Goal: Task Accomplishment & Management: Manage account settings

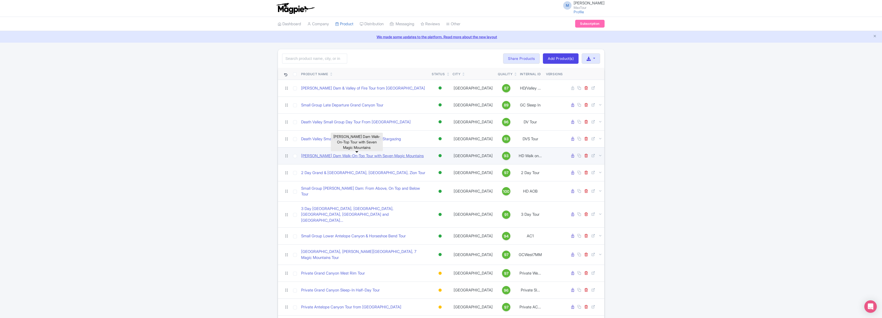
click at [341, 156] on link "Hoover Dam Walk-On-Top Tour with Seven Magic Mountains" at bounding box center [362, 156] width 123 height 6
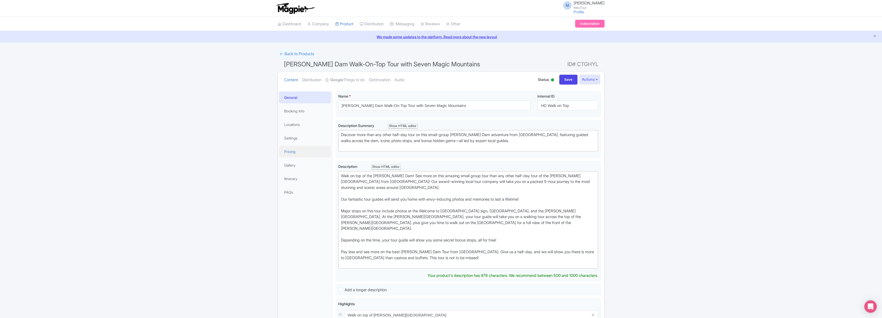
click at [291, 150] on link "Pricing" at bounding box center [305, 152] width 52 height 12
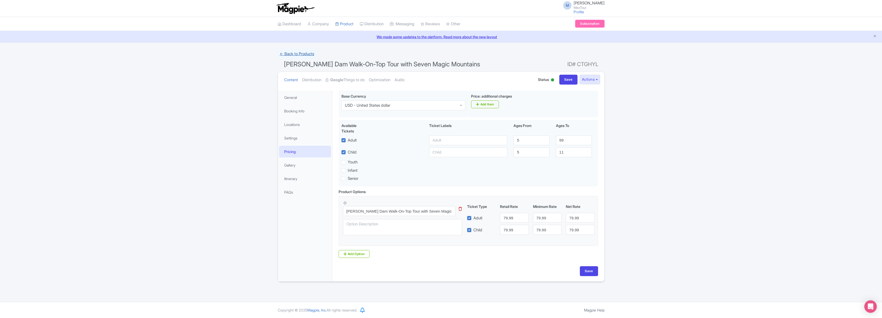
click at [295, 54] on link "← Back to Products" at bounding box center [297, 54] width 39 height 10
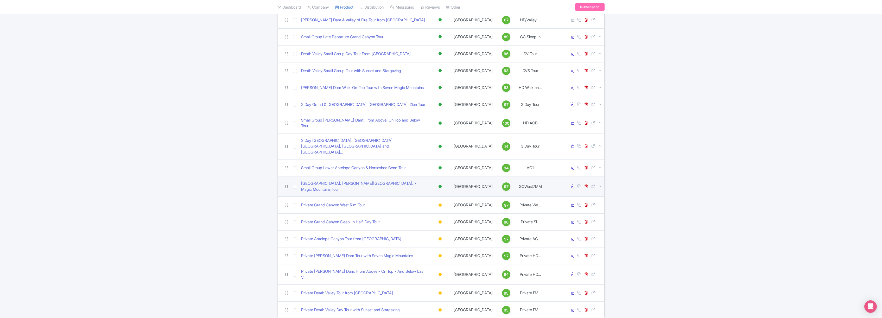
scroll to position [72, 0]
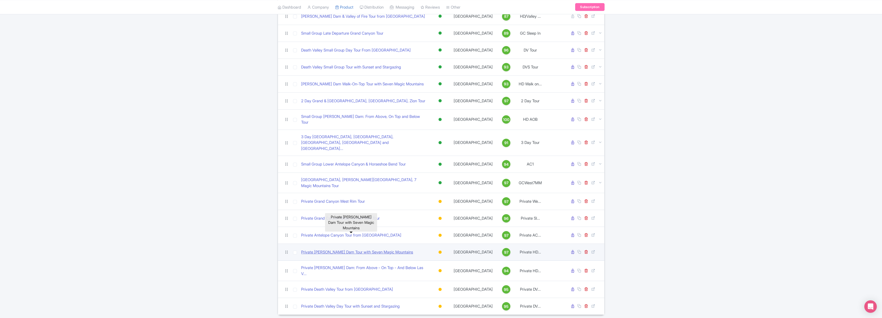
click at [345, 249] on link "Private [PERSON_NAME] Dam Tour with Seven Magic Mountains" at bounding box center [357, 252] width 112 height 6
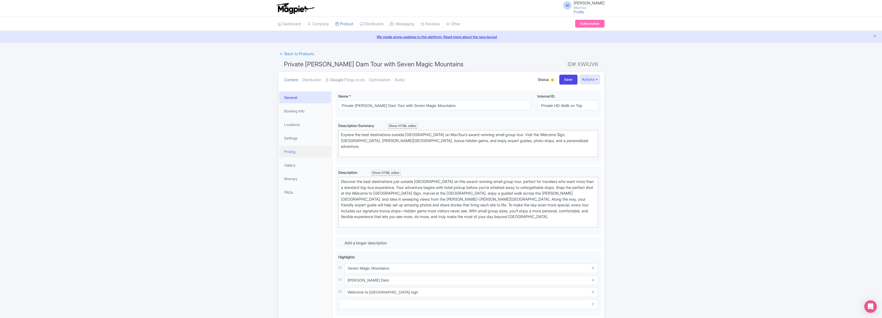
click at [292, 151] on link "Pricing" at bounding box center [305, 152] width 52 height 12
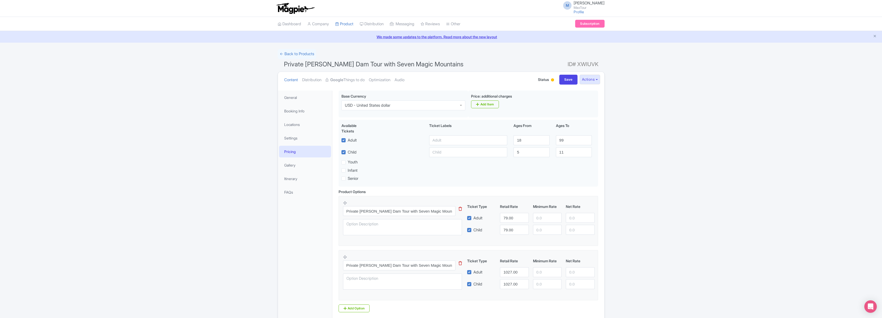
click at [459, 210] on icon at bounding box center [460, 209] width 3 height 4
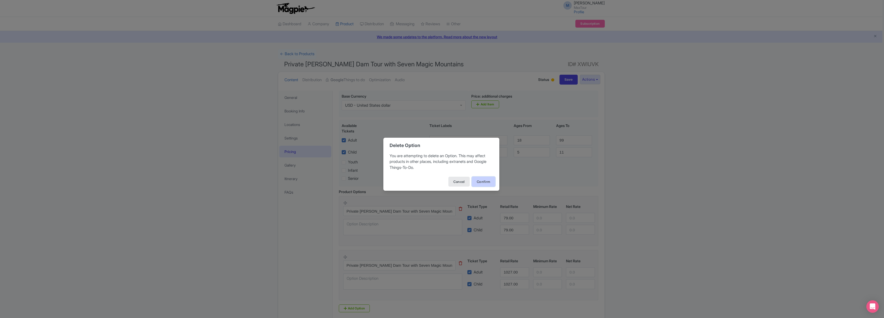
click at [483, 181] on button "Confirm" at bounding box center [483, 182] width 23 height 10
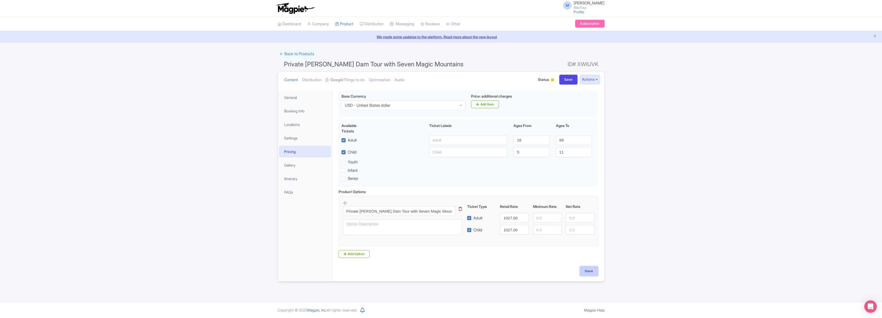
click at [590, 272] on input "Save" at bounding box center [589, 271] width 18 height 10
type input "Saving..."
click at [296, 53] on link "← Back to Products" at bounding box center [297, 54] width 39 height 10
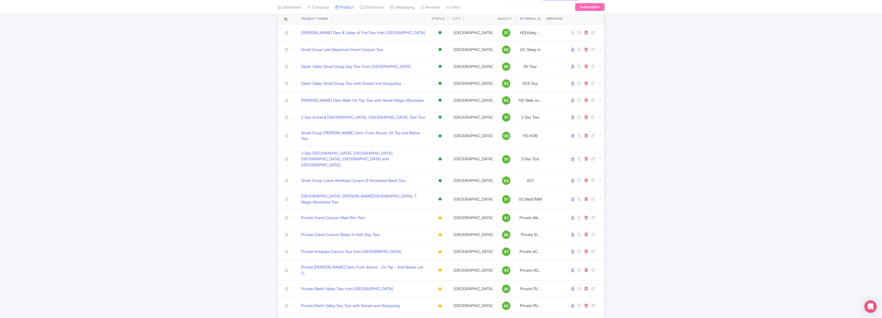
scroll to position [54, 0]
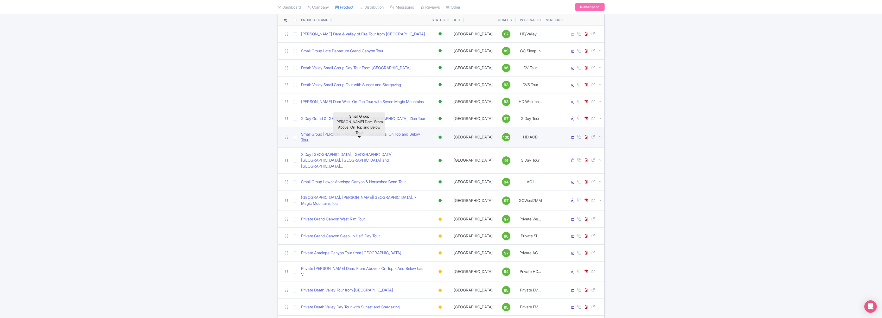
click at [339, 135] on link "Small Group Hoover Dam: From Above, On Top and Below Tour" at bounding box center [364, 137] width 127 height 12
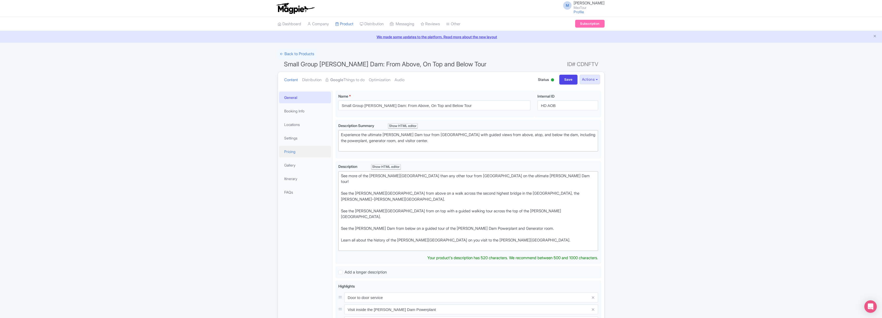
click at [293, 151] on link "Pricing" at bounding box center [305, 152] width 52 height 12
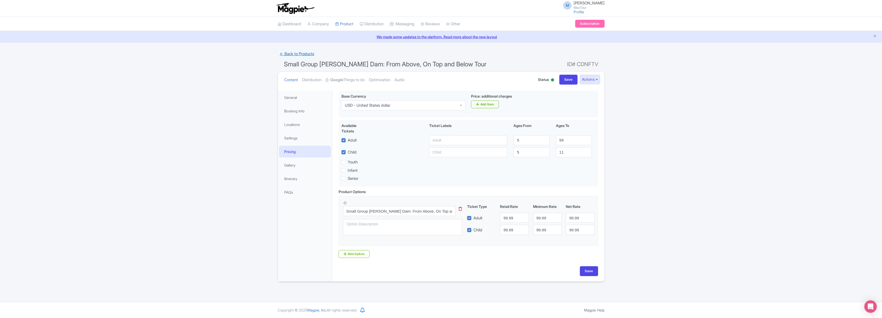
click at [296, 53] on link "← Back to Products" at bounding box center [297, 54] width 39 height 10
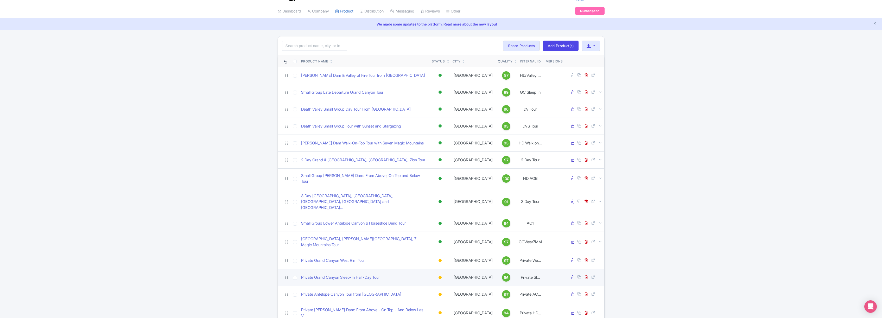
scroll to position [72, 0]
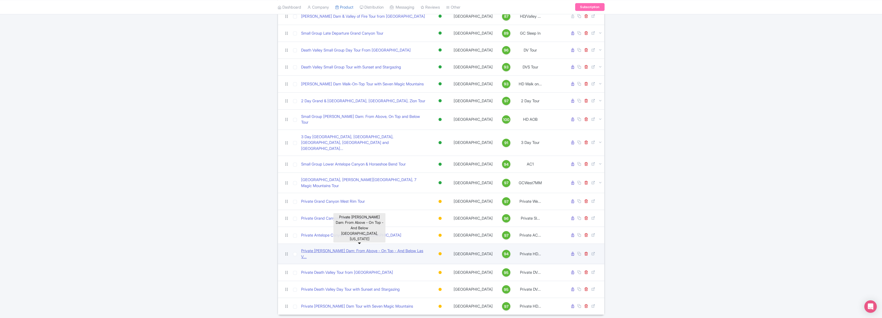
click at [336, 248] on link "Private [PERSON_NAME] Dam: From Above - On Top - And Below Las V..." at bounding box center [364, 254] width 127 height 12
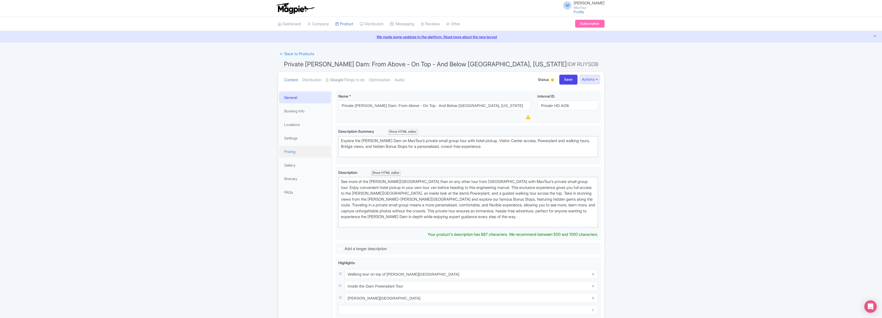
click at [291, 151] on link "Pricing" at bounding box center [305, 152] width 52 height 12
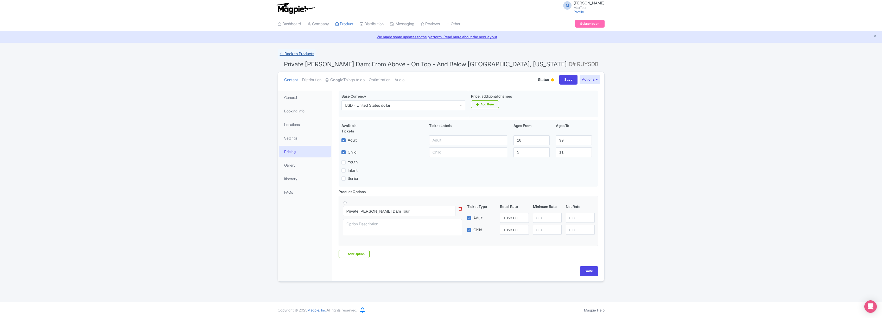
click at [300, 52] on link "← Back to Products" at bounding box center [297, 54] width 39 height 10
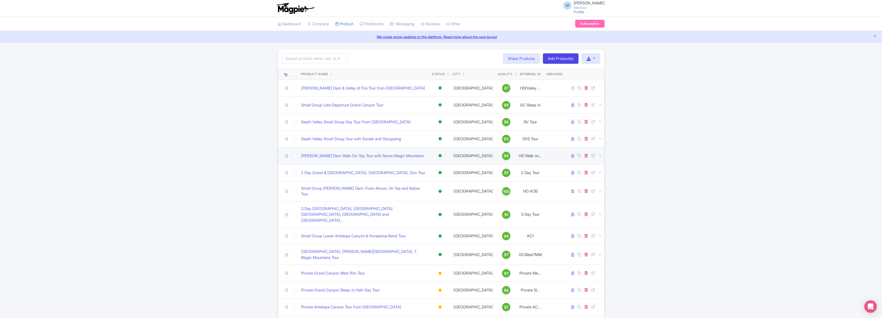
click at [441, 156] on div at bounding box center [440, 155] width 3 height 3
click at [427, 174] on div "Inactive" at bounding box center [427, 174] width 31 height 10
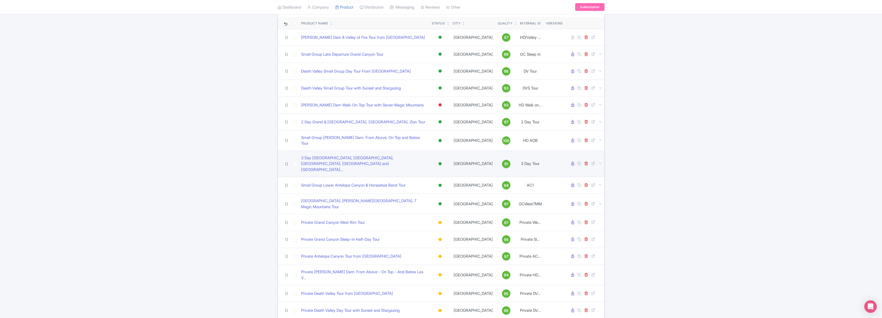
scroll to position [72, 0]
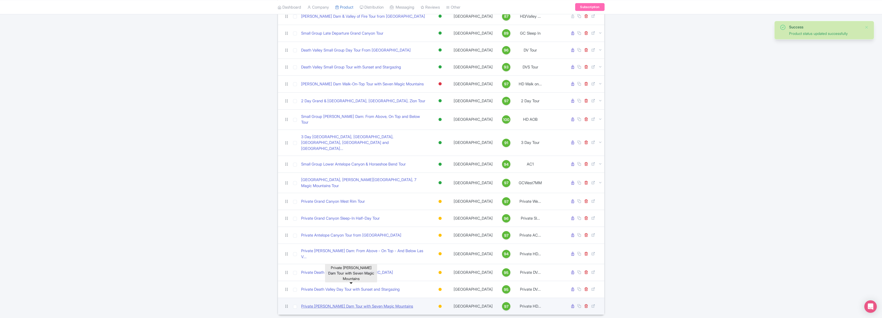
click at [341, 304] on link "Private [PERSON_NAME] Dam Tour with Seven Magic Mountains" at bounding box center [357, 307] width 112 height 6
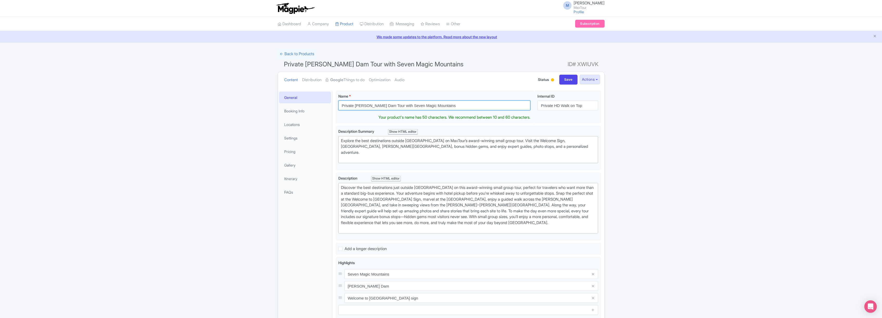
drag, startPoint x: 355, startPoint y: 105, endPoint x: 321, endPoint y: 104, distance: 33.6
click at [321, 104] on div "General Booking Info Locations Settings Pricing Gallery Itinerary FAQs Private …" at bounding box center [441, 260] width 326 height 347
type input "[PERSON_NAME] Dam Tour with Seven Magic Mountains"
click at [289, 150] on link "Pricing" at bounding box center [305, 152] width 52 height 12
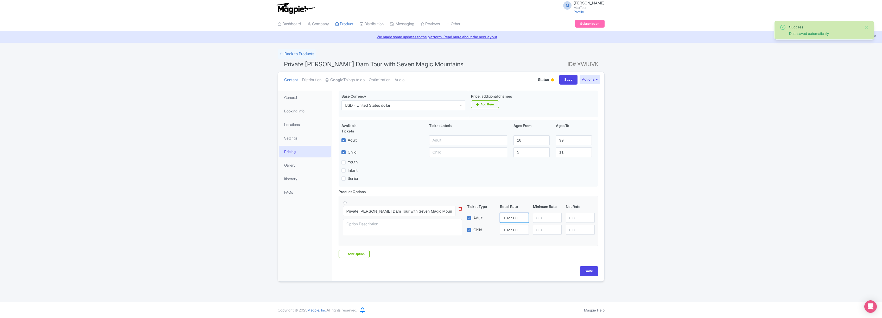
drag, startPoint x: 520, startPoint y: 219, endPoint x: 503, endPoint y: 218, distance: 16.9
click at [503, 218] on input "1027.00" at bounding box center [514, 218] width 29 height 10
type input "79.99"
drag, startPoint x: 519, startPoint y: 231, endPoint x: 473, endPoint y: 223, distance: 46.0
click at [473, 223] on div "Ticket Type Retail Rate Minimum Rate Net Rate Adult 79.99 Child 1027.00 This ti…" at bounding box center [530, 219] width 125 height 31
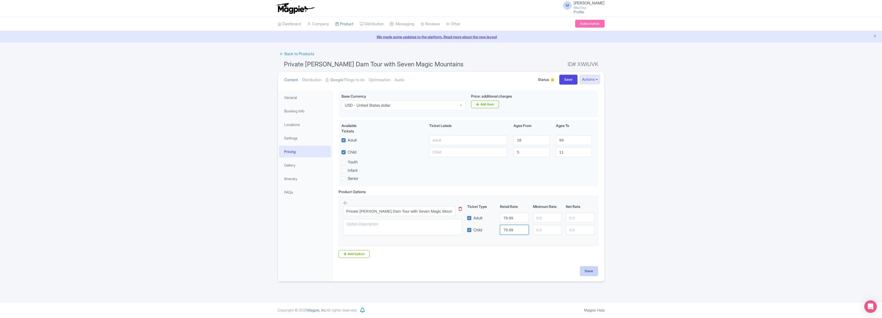
type input "79.99"
click at [589, 271] on input "Save" at bounding box center [589, 271] width 18 height 10
type input "Saving..."
click at [288, 193] on link "FAQs" at bounding box center [305, 192] width 52 height 12
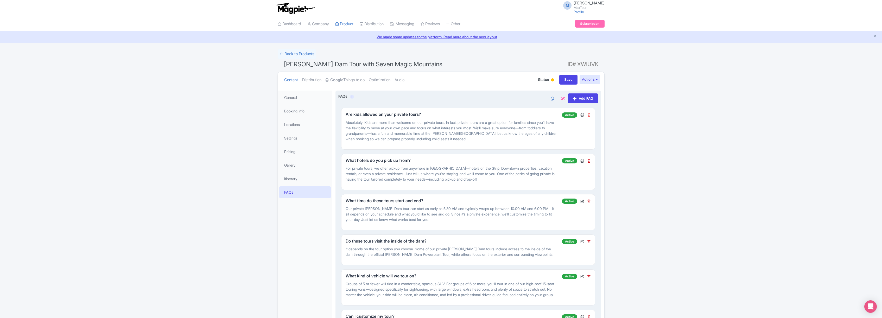
click at [589, 115] on icon at bounding box center [589, 115] width 4 height 4
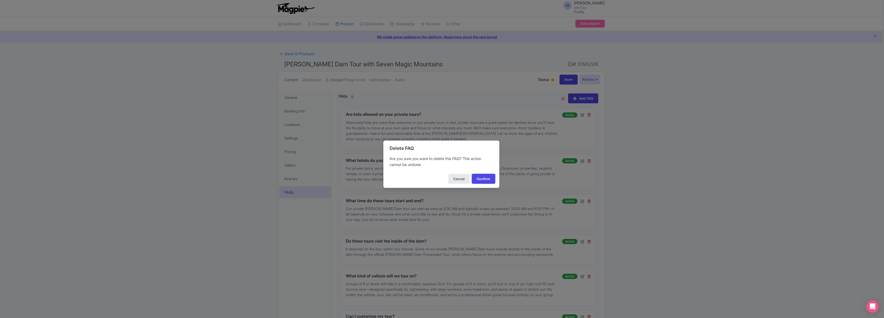
drag, startPoint x: 485, startPoint y: 180, endPoint x: 505, endPoint y: 165, distance: 24.7
click at [485, 180] on button "Confirm" at bounding box center [483, 179] width 23 height 10
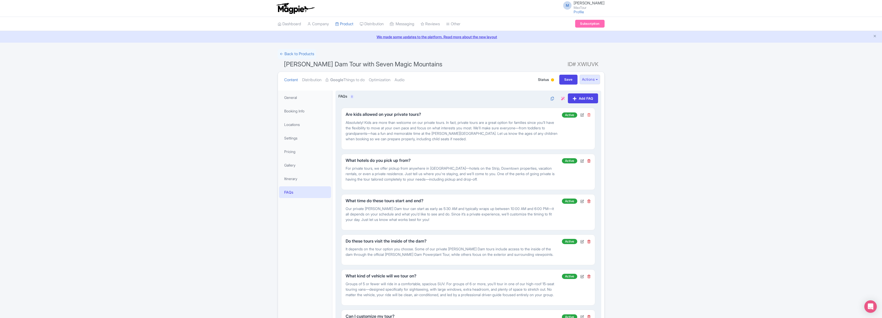
click at [588, 116] on icon at bounding box center [589, 115] width 4 height 4
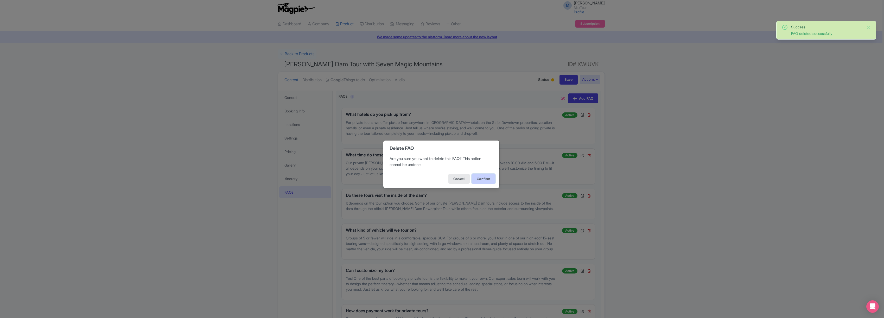
click at [484, 178] on button "Confirm" at bounding box center [483, 179] width 23 height 10
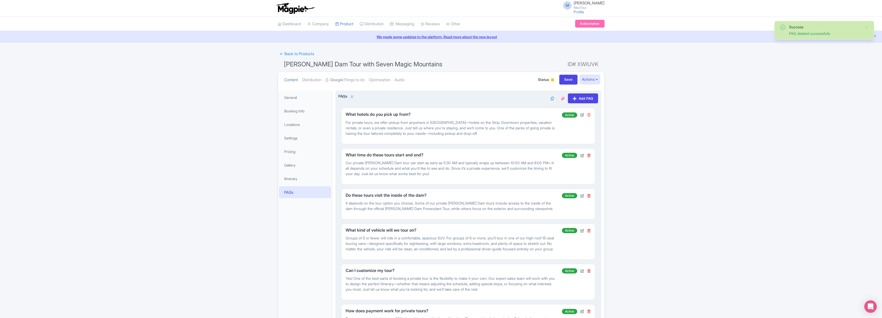
click at [589, 115] on icon at bounding box center [589, 115] width 4 height 4
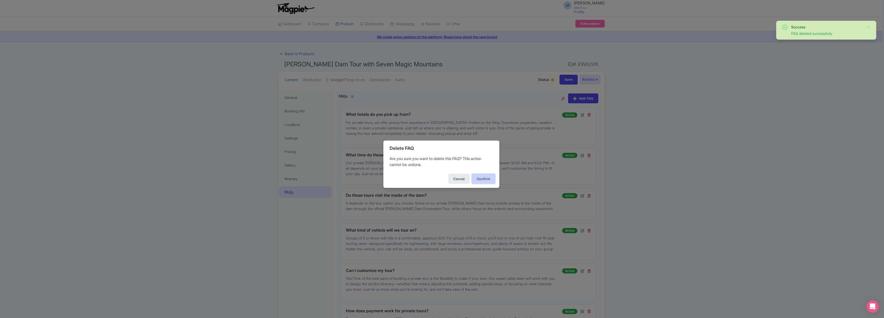
click at [485, 180] on button "Confirm" at bounding box center [483, 179] width 23 height 10
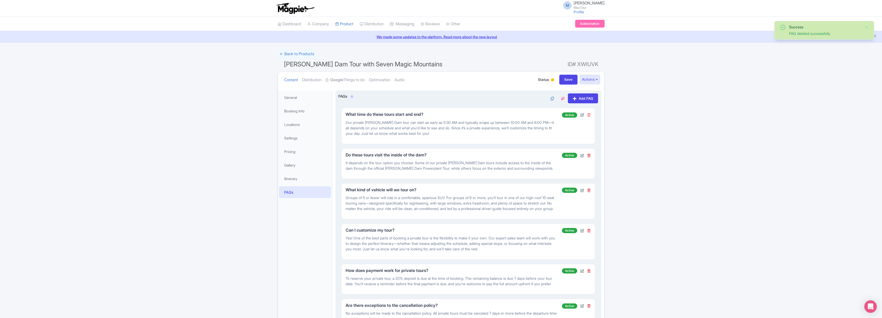
click at [590, 114] on icon at bounding box center [589, 115] width 4 height 4
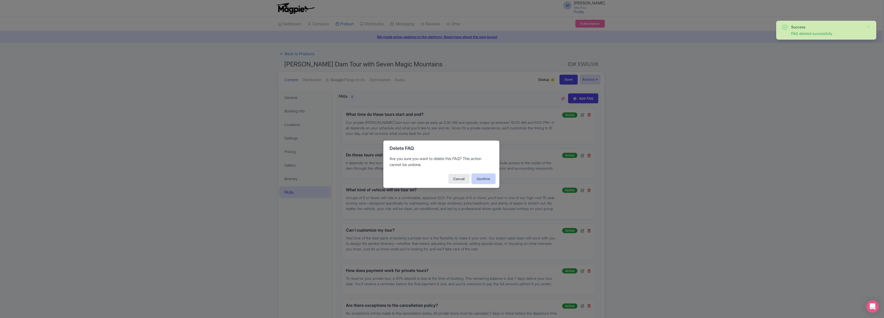
click at [486, 180] on button "Confirm" at bounding box center [483, 179] width 23 height 10
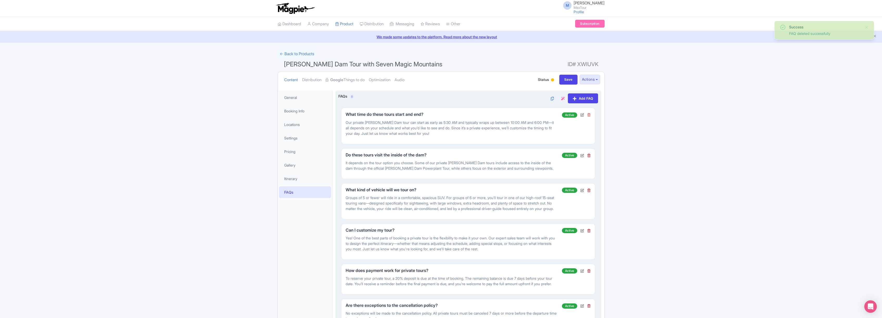
click at [589, 115] on icon at bounding box center [589, 115] width 4 height 4
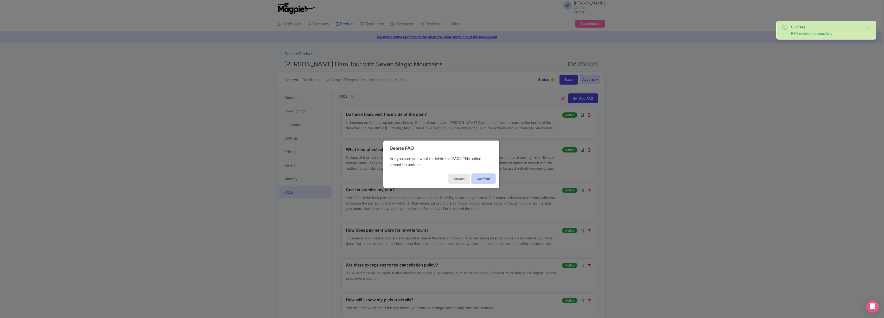
click at [486, 181] on button "Confirm" at bounding box center [483, 179] width 23 height 10
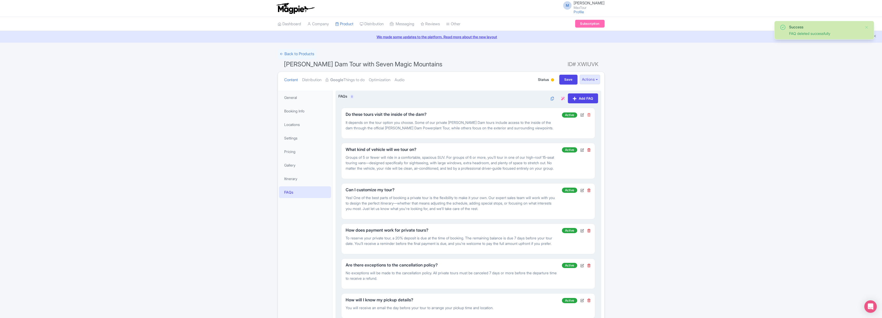
click at [589, 115] on icon at bounding box center [589, 115] width 4 height 4
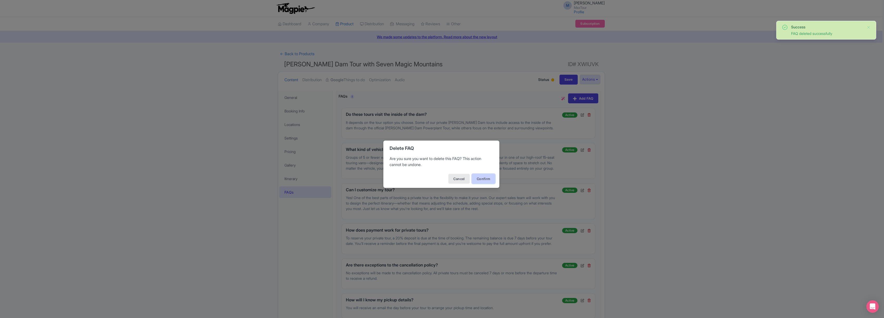
click at [486, 179] on button "Confirm" at bounding box center [483, 179] width 23 height 10
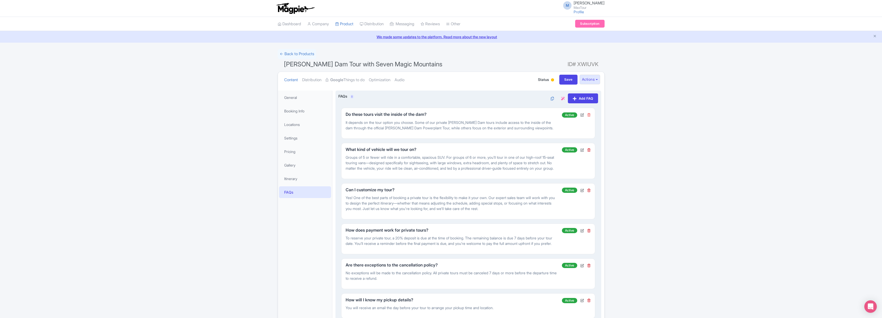
click at [588, 115] on icon at bounding box center [589, 115] width 4 height 4
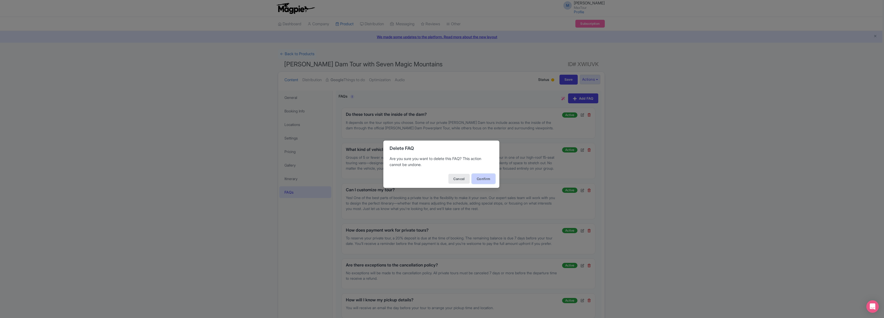
click at [484, 179] on button "Confirm" at bounding box center [483, 179] width 23 height 10
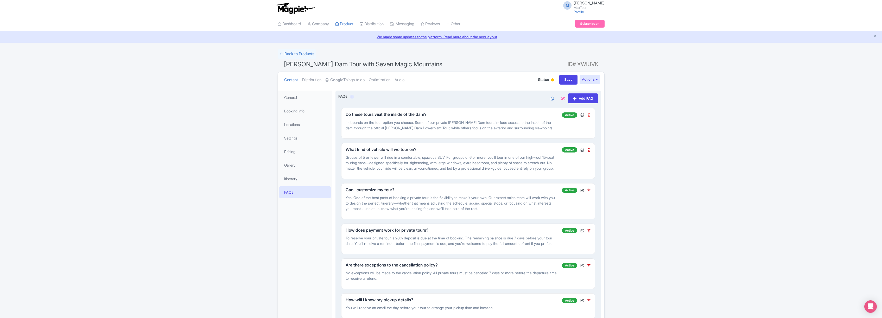
click at [589, 114] on icon at bounding box center [589, 115] width 4 height 4
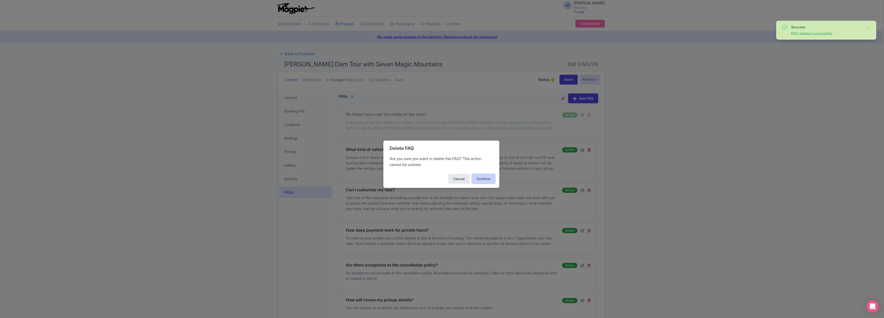
click at [481, 180] on button "Confirm" at bounding box center [483, 179] width 23 height 10
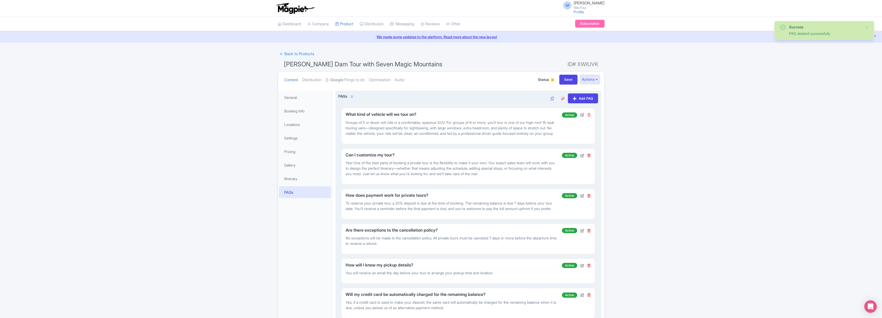
click at [588, 115] on icon at bounding box center [589, 115] width 4 height 4
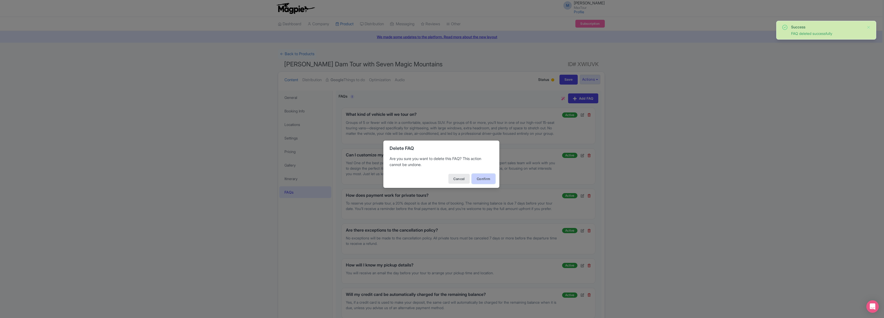
click at [483, 180] on button "Confirm" at bounding box center [483, 179] width 23 height 10
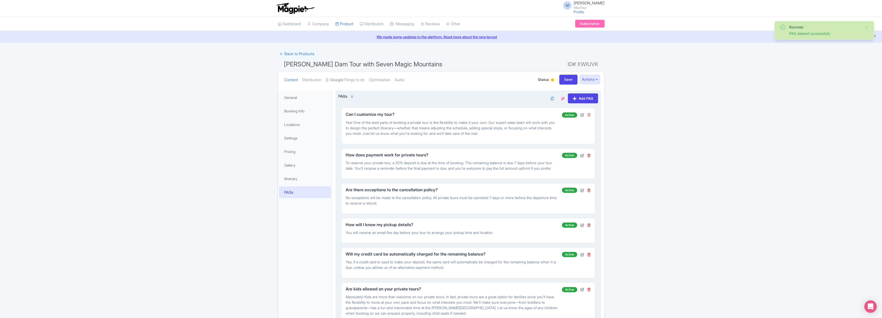
click at [590, 114] on icon at bounding box center [589, 115] width 4 height 4
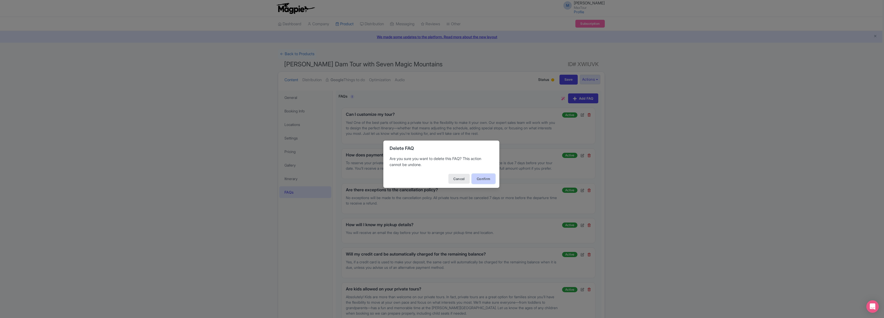
click at [489, 178] on button "Confirm" at bounding box center [483, 179] width 23 height 10
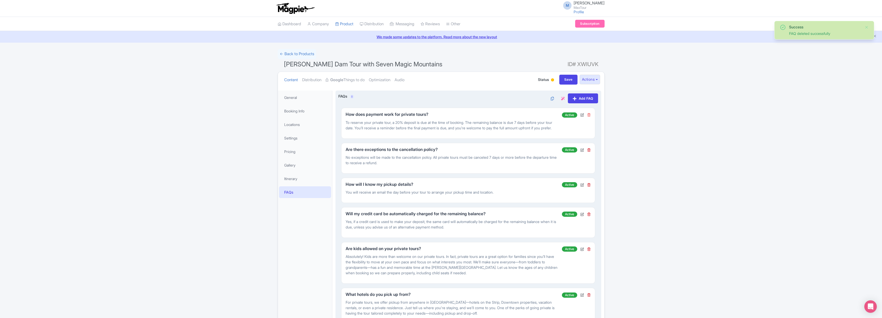
click at [589, 115] on icon at bounding box center [589, 115] width 4 height 4
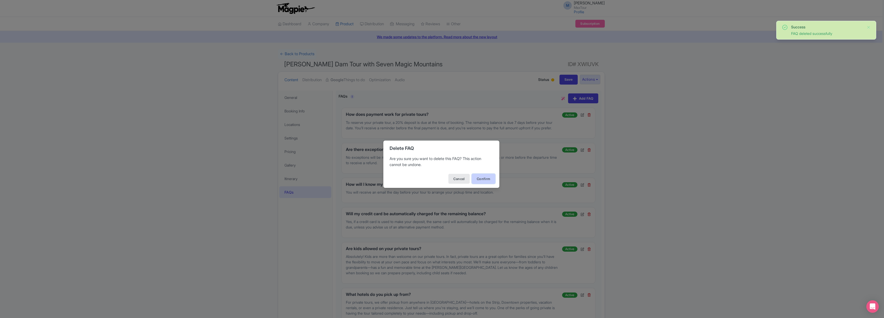
click at [481, 179] on button "Confirm" at bounding box center [483, 179] width 23 height 10
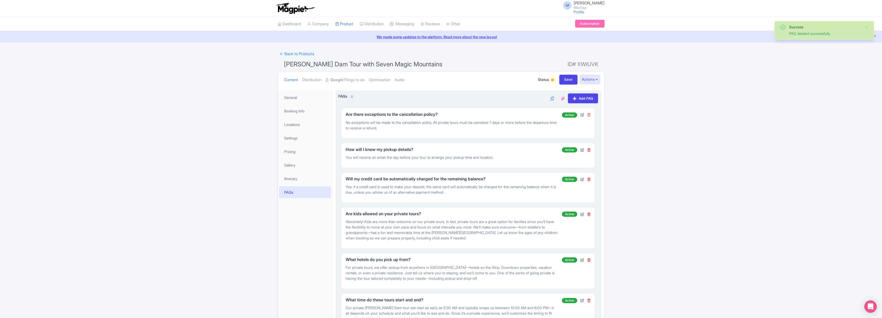
click at [589, 115] on icon at bounding box center [589, 115] width 4 height 4
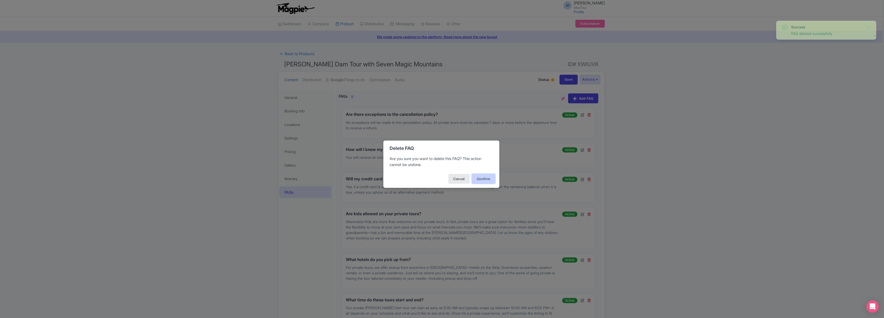
click at [484, 178] on button "Confirm" at bounding box center [483, 179] width 23 height 10
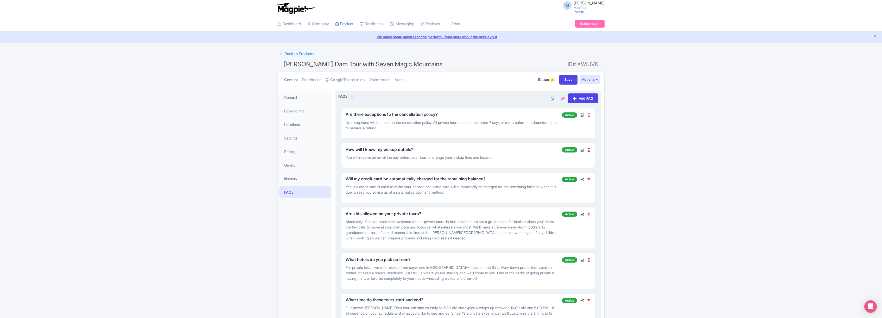
click at [589, 115] on icon at bounding box center [589, 115] width 4 height 4
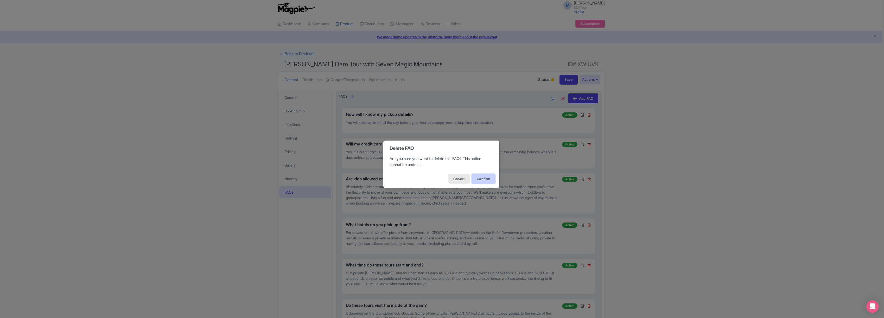
click at [487, 180] on button "Confirm" at bounding box center [483, 179] width 23 height 10
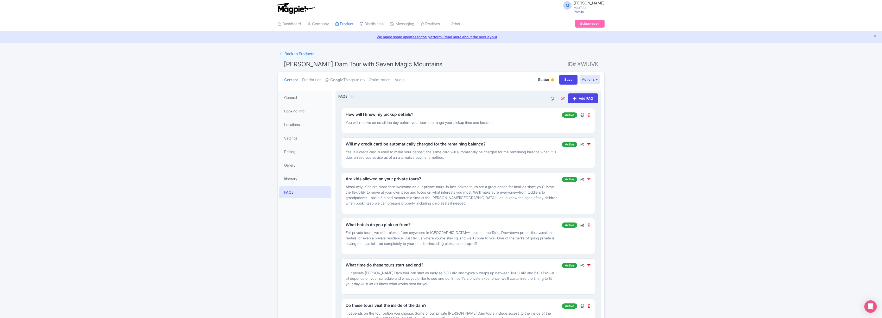
click at [588, 114] on icon at bounding box center [589, 115] width 4 height 4
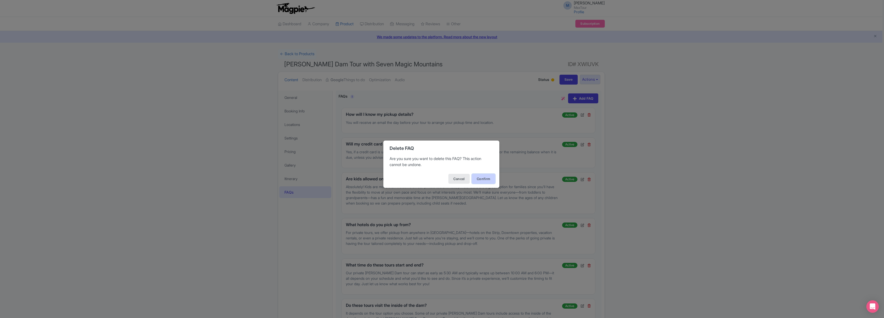
click at [486, 178] on button "Confirm" at bounding box center [483, 179] width 23 height 10
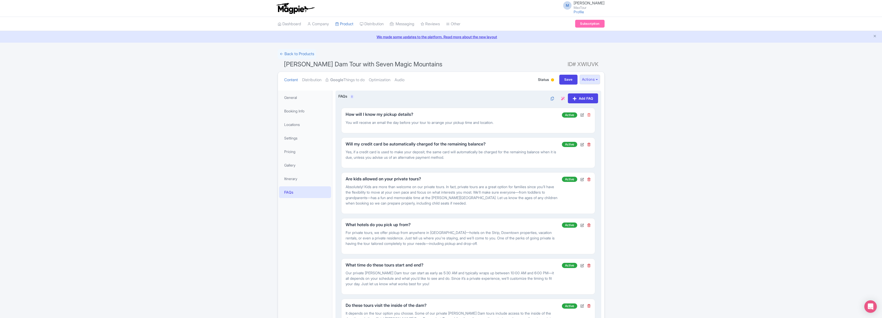
click at [589, 115] on icon at bounding box center [589, 115] width 4 height 4
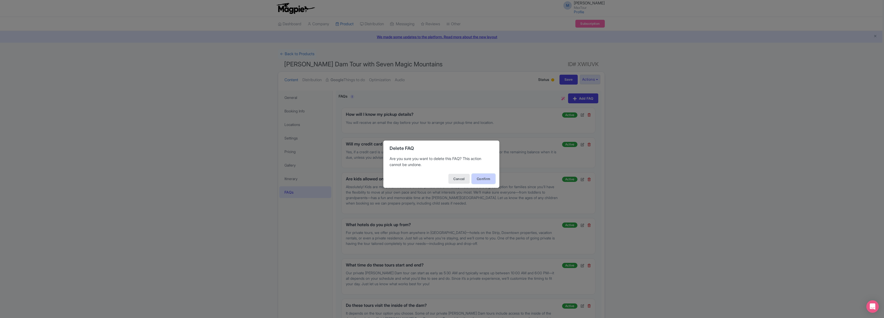
click at [484, 179] on button "Confirm" at bounding box center [483, 179] width 23 height 10
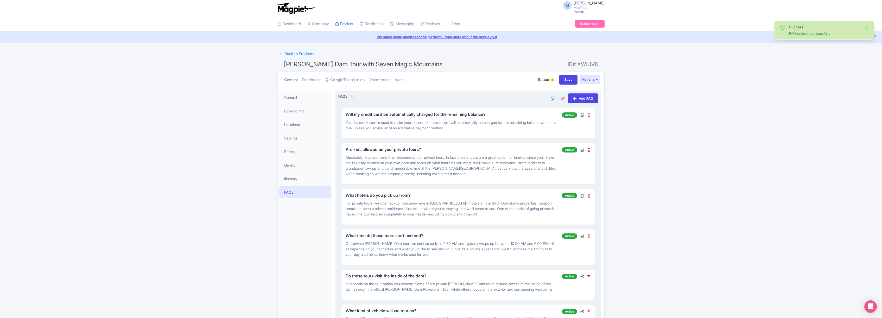
click at [589, 115] on icon at bounding box center [589, 115] width 4 height 4
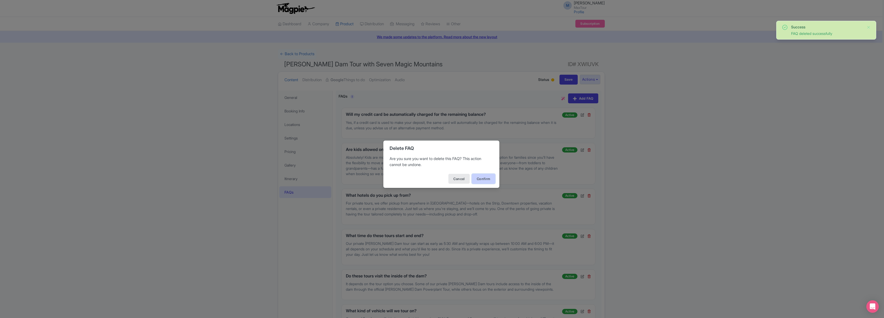
click at [484, 179] on button "Confirm" at bounding box center [483, 179] width 23 height 10
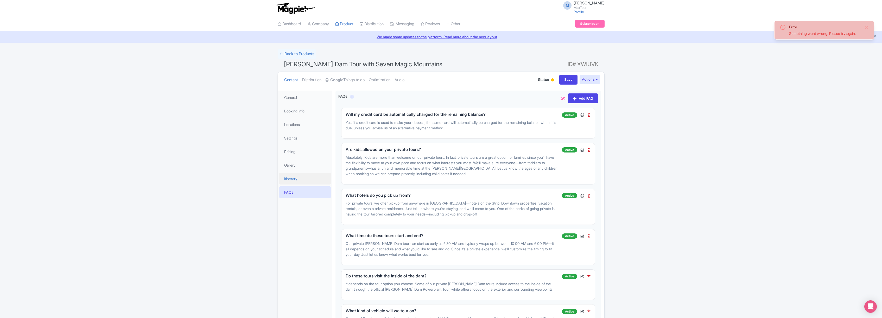
click at [292, 179] on link "Itinerary" at bounding box center [305, 179] width 52 height 12
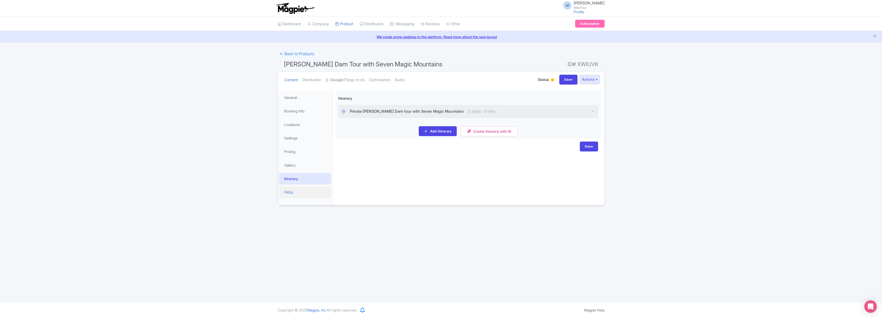
click at [290, 192] on link "FAQs" at bounding box center [305, 192] width 52 height 12
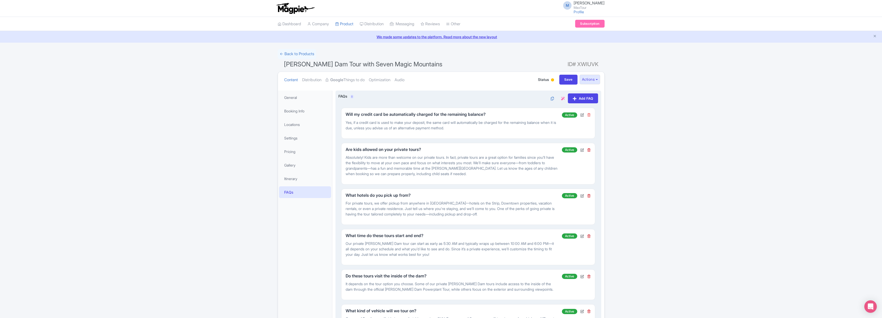
click at [590, 115] on icon at bounding box center [589, 115] width 4 height 4
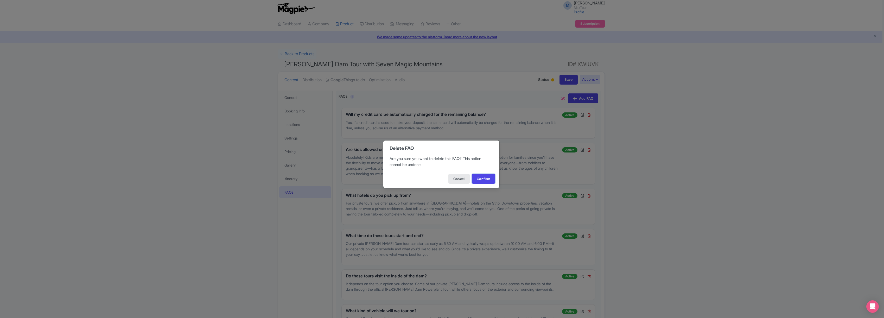
click at [484, 179] on button "Confirm" at bounding box center [483, 179] width 23 height 10
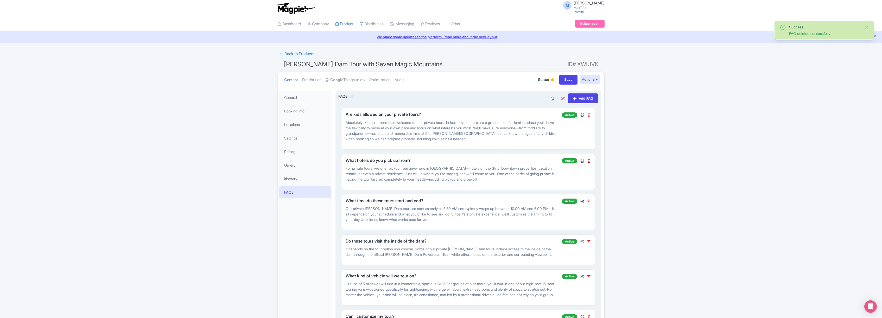
click at [589, 115] on icon at bounding box center [589, 115] width 4 height 4
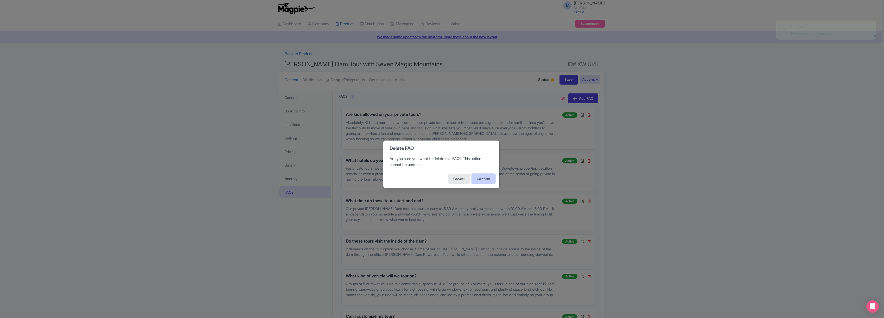
click at [483, 179] on button "Confirm" at bounding box center [483, 179] width 23 height 10
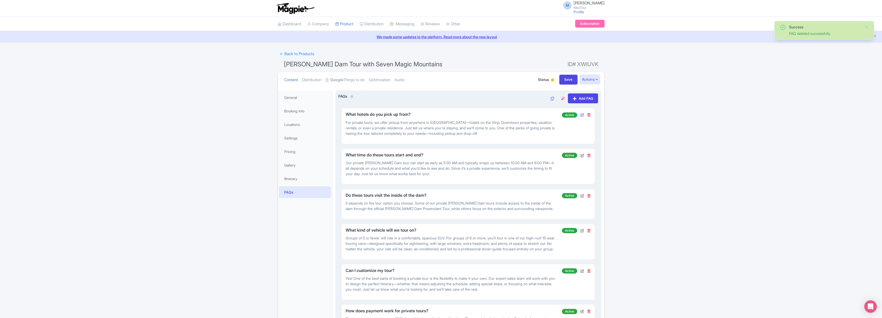
click at [582, 115] on icon at bounding box center [582, 115] width 4 height 4
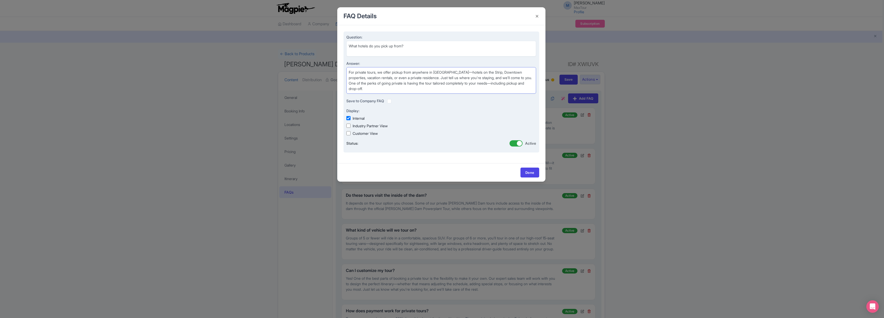
drag, startPoint x: 349, startPoint y: 72, endPoint x: 447, endPoint y: 96, distance: 100.6
click at [447, 96] on div "Question: What hotels do you pick up from? Answer: For private tours, we offer …" at bounding box center [442, 91] width 196 height 121
paste textarea "We pick up from all hotels within 2 miles of the [GEOGRAPHIC_DATA] and [GEOGRAP…"
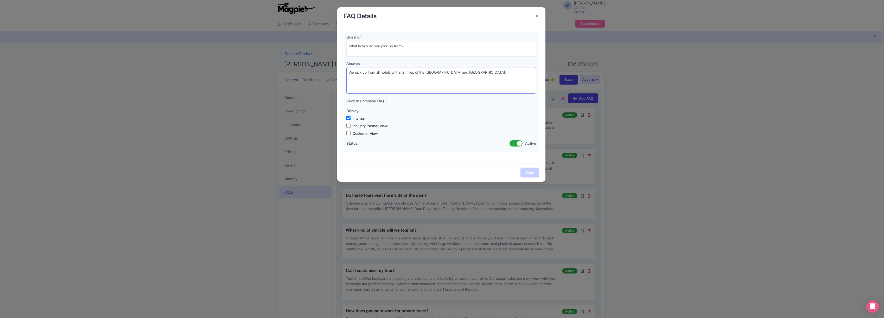
type textarea "We pick up from all hotels within 2 miles of the [GEOGRAPHIC_DATA] and [GEOGRAP…"
click at [530, 172] on link "Done" at bounding box center [530, 173] width 19 height 10
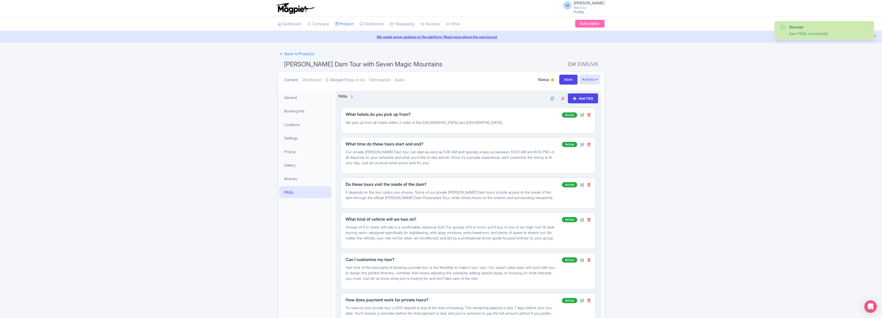
click at [582, 144] on icon at bounding box center [582, 145] width 4 height 4
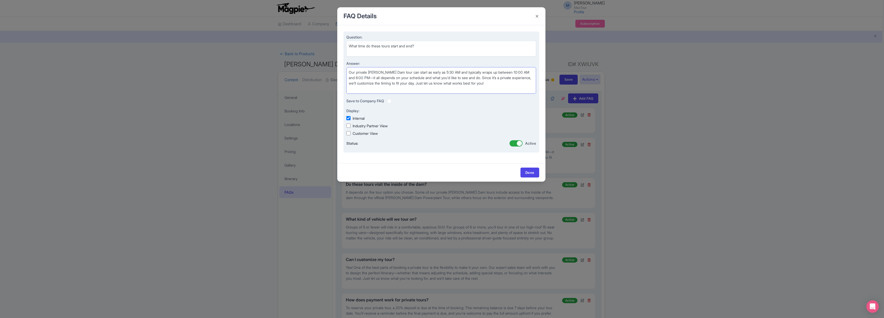
drag, startPoint x: 350, startPoint y: 71, endPoint x: 533, endPoint y: 86, distance: 182.9
click at [533, 85] on textarea "Our private Hoover Dam tour can start as early as 5:30 AM and typically wraps u…" at bounding box center [441, 80] width 190 height 27
paste textarea "Pick-ups are from 7:15-8:00 AM and drop-offs are usually from 1:00 and 2:00 PM,…"
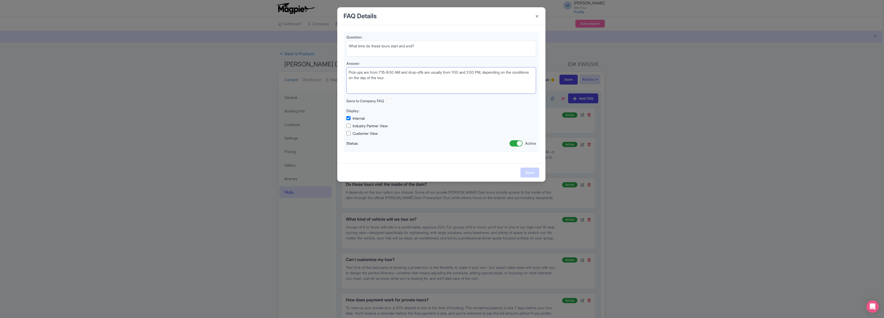
type textarea "Pick-ups are from 7:15-8:00 AM and drop-offs are usually from 1:00 and 2:00 PM,…"
click at [530, 172] on link "Done" at bounding box center [530, 173] width 19 height 10
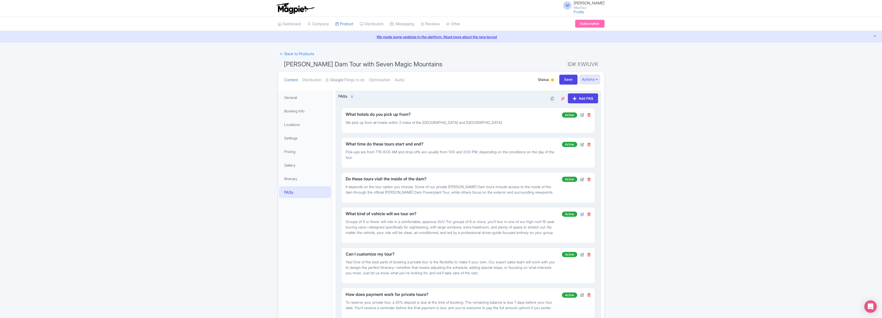
click at [583, 214] on icon at bounding box center [582, 214] width 4 height 4
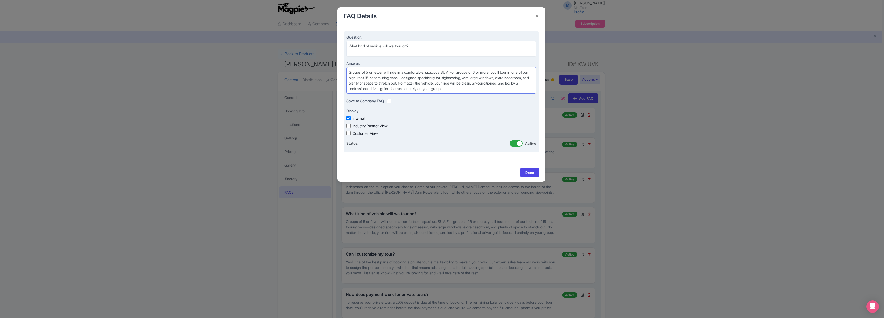
drag, startPoint x: 349, startPoint y: 71, endPoint x: 518, endPoint y: 101, distance: 171.2
click at [518, 101] on div "Question: What kind of vehicle will we tour on? Answer: Groups of 5 or fewer wi…" at bounding box center [442, 91] width 196 height 121
paste textarea "You will tour in high roof extended length passenger vans with 9 feet of head r…"
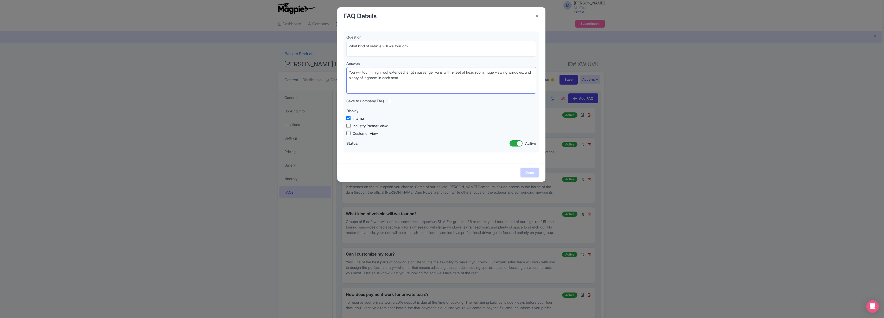
type textarea "You will tour in high roof extended length passenger vans with 9 feet of head r…"
click at [532, 174] on link "Done" at bounding box center [530, 173] width 19 height 10
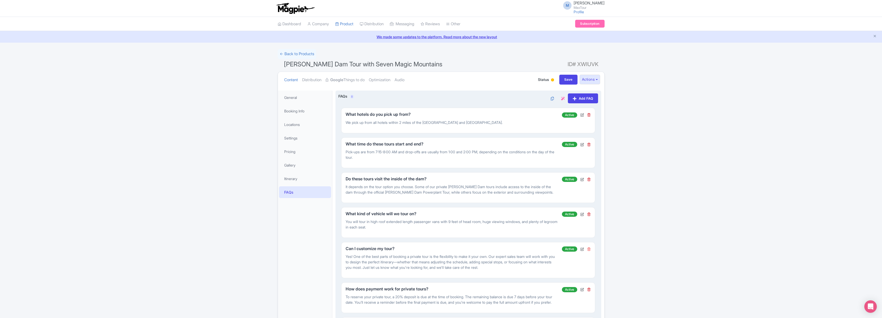
click at [589, 117] on icon at bounding box center [589, 115] width 4 height 4
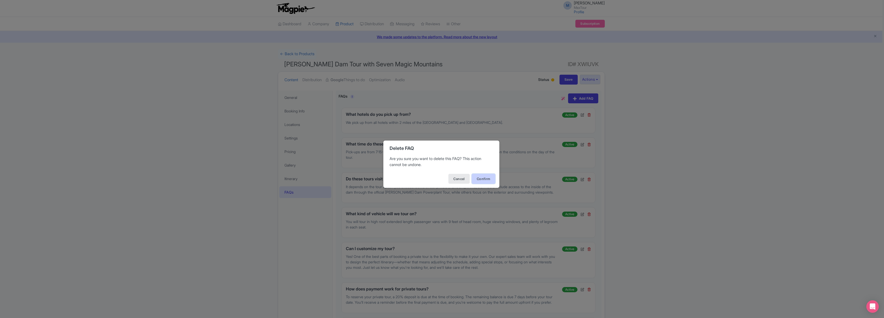
click at [483, 178] on button "Confirm" at bounding box center [483, 179] width 23 height 10
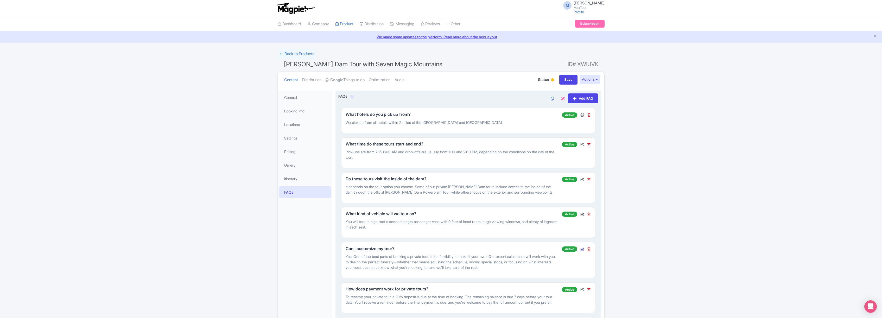
click at [582, 248] on icon at bounding box center [582, 249] width 4 height 4
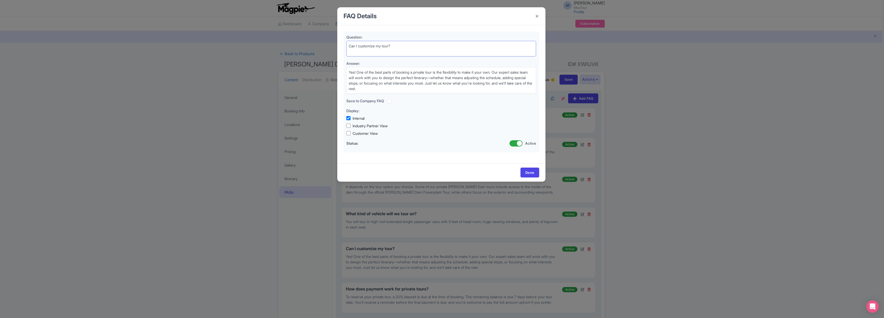
drag, startPoint x: 396, startPoint y: 46, endPoint x: 323, endPoint y: 36, distance: 74.1
click at [322, 36] on div "FAQ Details Question: Can I customize my tour? Answer: Yes! One of the best par…" at bounding box center [442, 159] width 884 height 318
paste textarea "Do we need to bring drinks and snacks"
type textarea "Do we need to bring drinks and snacks?"
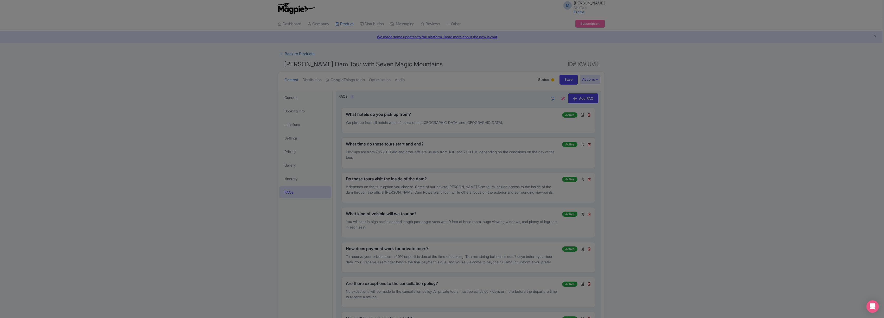
click at [495, 175] on div at bounding box center [442, 159] width 884 height 318
click at [771, 188] on div at bounding box center [442, 159] width 884 height 318
click at [654, 195] on div at bounding box center [442, 159] width 884 height 318
click at [260, 146] on div at bounding box center [442, 159] width 884 height 318
click at [421, 106] on div at bounding box center [442, 159] width 884 height 318
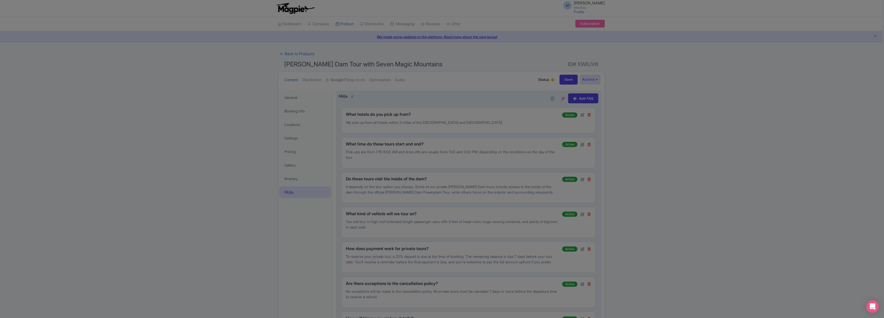
click at [288, 8] on div at bounding box center [442, 159] width 884 height 318
click at [207, 147] on div at bounding box center [442, 159] width 884 height 318
click at [208, 148] on div at bounding box center [442, 159] width 884 height 318
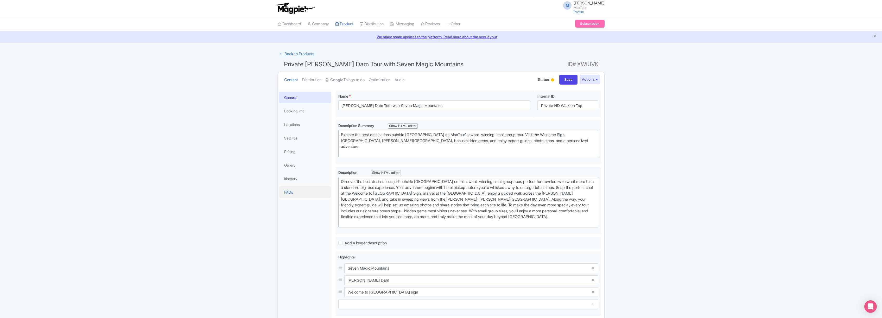
drag, startPoint x: 289, startPoint y: 193, endPoint x: 296, endPoint y: 192, distance: 6.6
click at [289, 193] on link "FAQs" at bounding box center [305, 192] width 52 height 12
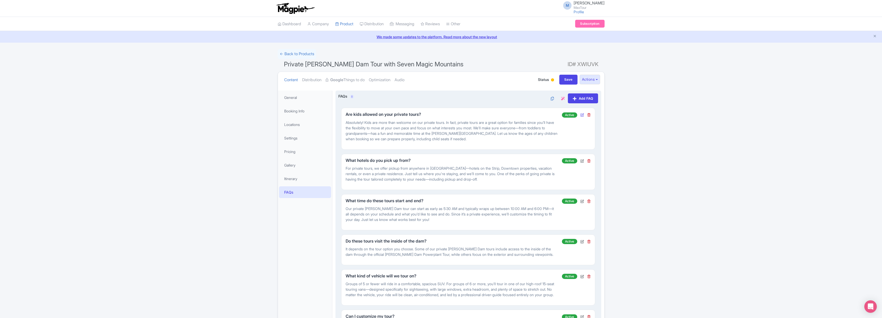
click at [582, 115] on icon at bounding box center [582, 115] width 4 height 4
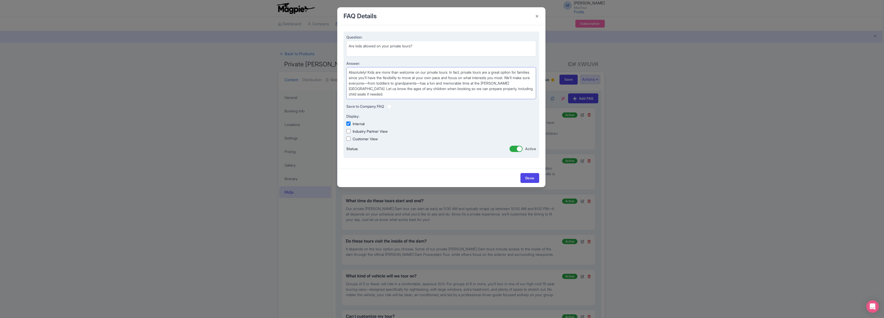
drag, startPoint x: 358, startPoint y: 74, endPoint x: 506, endPoint y: 97, distance: 149.7
click at [506, 97] on textarea "Absolutely! Kids are more than welcome on our private tours. In fact, private t…" at bounding box center [441, 83] width 190 height 32
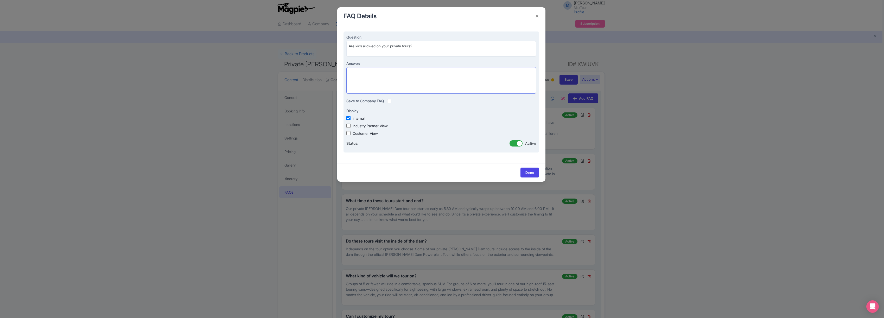
paste textarea "Yes of course! There’s no children's price, but any children aged 5 and older a…"
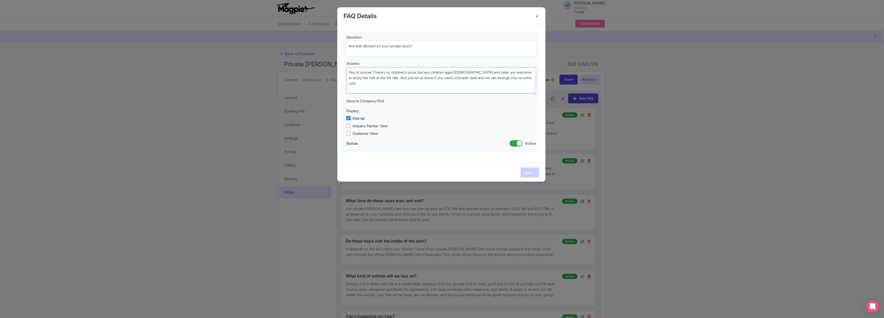
type textarea "Yes of course! There’s no children's price, but any children aged 5 and older a…"
click at [532, 173] on link "Done" at bounding box center [530, 173] width 19 height 10
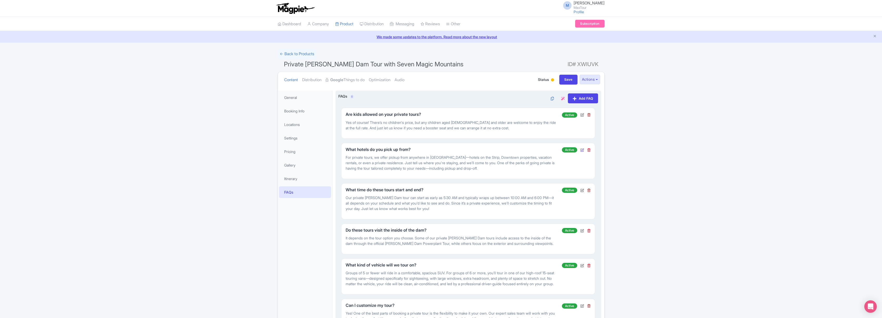
click at [583, 149] on icon at bounding box center [582, 150] width 4 height 4
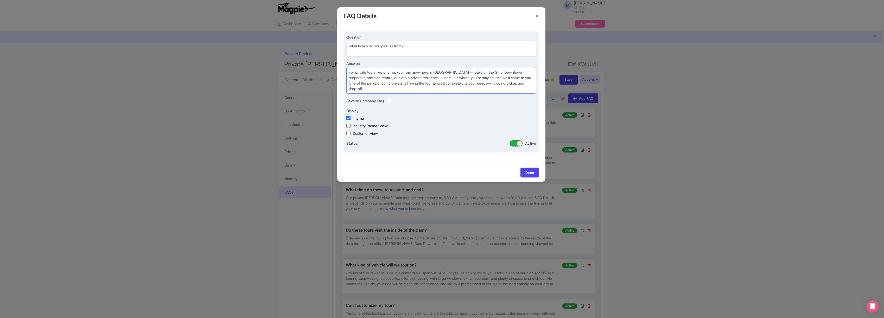
drag, startPoint x: 401, startPoint y: 75, endPoint x: 477, endPoint y: 94, distance: 78.7
click at [477, 94] on div "Question: What hotels do you pick up from? Answer: For private tours, we offer …" at bounding box center [442, 91] width 196 height 121
paste textarea "We pick up from all hotels within 2 miles of the [GEOGRAPHIC_DATA] and [GEOGRAP…"
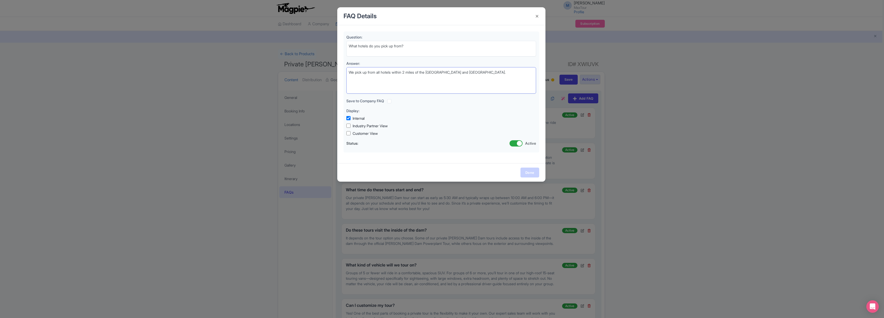
type textarea "We pick up from all hotels within 2 miles of the [GEOGRAPHIC_DATA] and [GEOGRAP…"
click at [532, 170] on link "Done" at bounding box center [530, 173] width 19 height 10
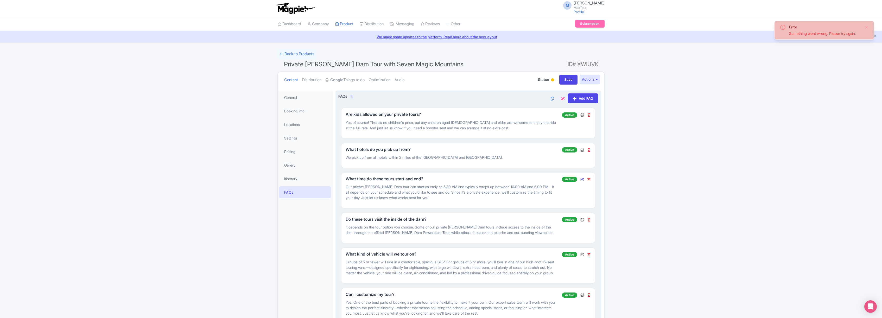
click at [583, 179] on icon at bounding box center [582, 180] width 4 height 4
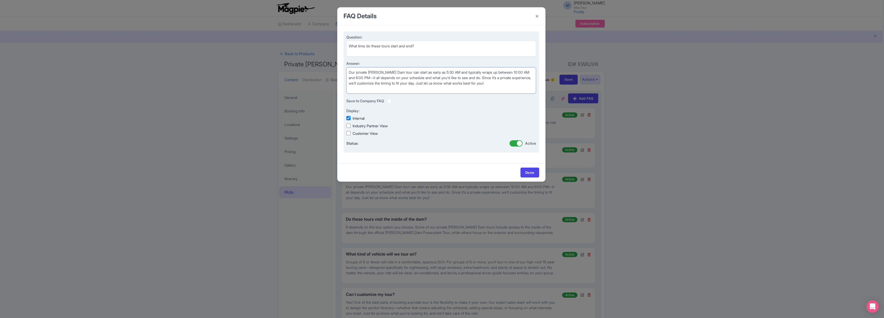
drag, startPoint x: 349, startPoint y: 72, endPoint x: 520, endPoint y: 92, distance: 171.7
click at [520, 92] on textarea "Our private Hoover Dam tour can start as early as 5:30 AM and typically wraps u…" at bounding box center [441, 80] width 190 height 27
paste textarea "Pick-ups are from 7:15-8:00 AM and drop-offs are usually from 1:00 and 2:00 PM,…"
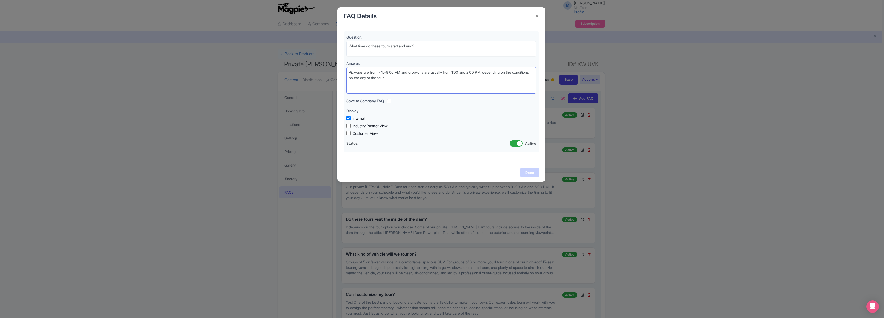
type textarea "Pick-ups are from 7:15-8:00 AM and drop-offs are usually from 1:00 and 2:00 PM,…"
click at [533, 174] on link "Done" at bounding box center [530, 173] width 19 height 10
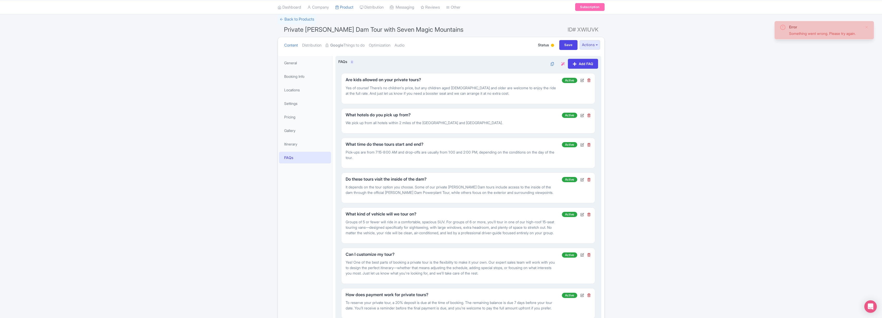
scroll to position [35, 0]
click at [582, 214] on icon at bounding box center [582, 214] width 4 height 4
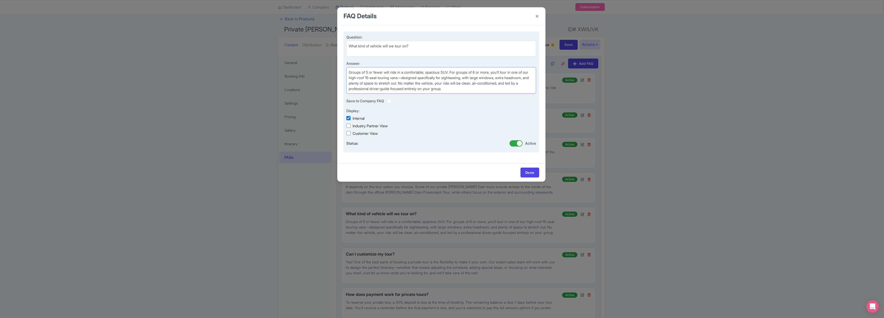
drag, startPoint x: 349, startPoint y: 71, endPoint x: 527, endPoint y: 92, distance: 178.8
click at [527, 92] on textarea "Groups of 5 or fewer will ride in a comfortable, spacious SUV. For groups of 6 …" at bounding box center [441, 80] width 190 height 27
paste textarea "You will tour in high roof extended length passenger vans with 9 feet of head r…"
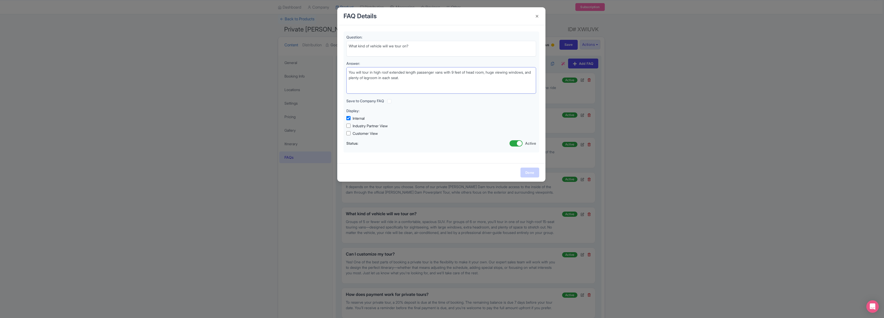
type textarea "You will tour in high roof extended length passenger vans with 9 feet of head r…"
click at [533, 172] on link "Done" at bounding box center [530, 173] width 19 height 10
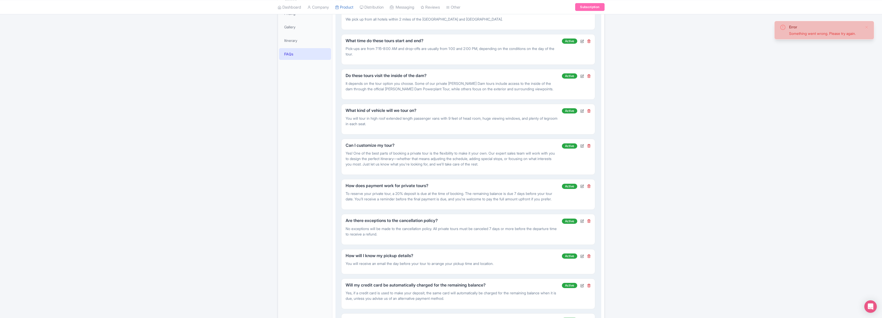
scroll to position [181, 0]
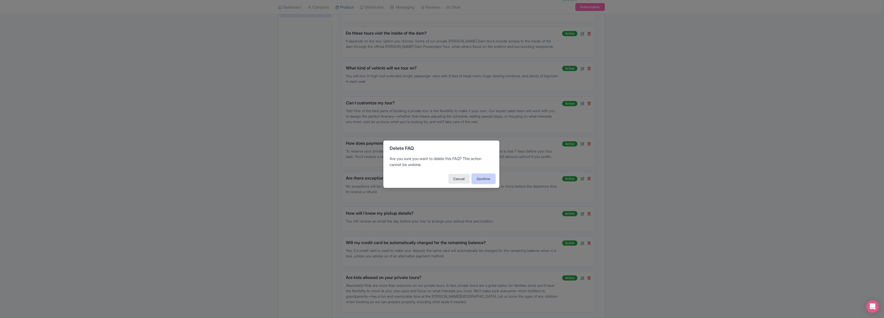
click at [486, 178] on button "Confirm" at bounding box center [483, 179] width 23 height 10
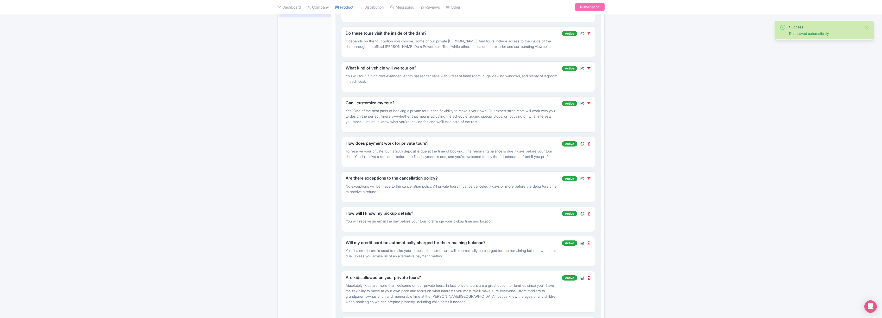
click at [582, 102] on icon at bounding box center [582, 104] width 4 height 4
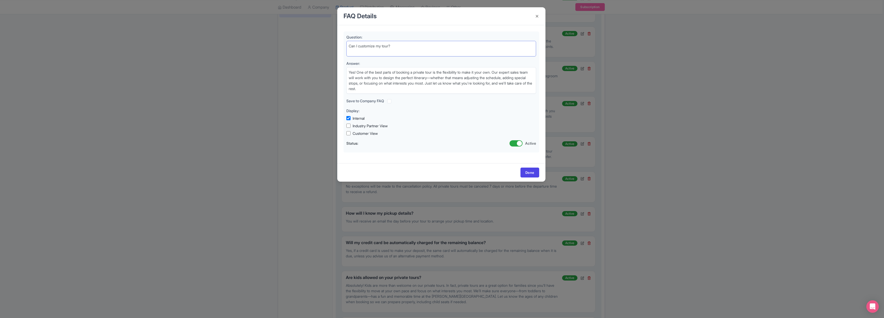
drag, startPoint x: 393, startPoint y: 45, endPoint x: 338, endPoint y: 41, distance: 54.5
click at [338, 41] on div "Question: Can I customize my tour? Answer: Yes! One of the best parts of bookin…" at bounding box center [441, 94] width 208 height 138
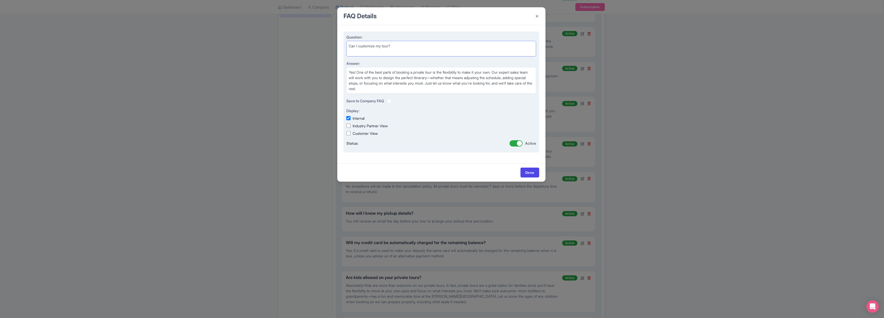
paste textarea "Do we need to bring drinks and snacks"
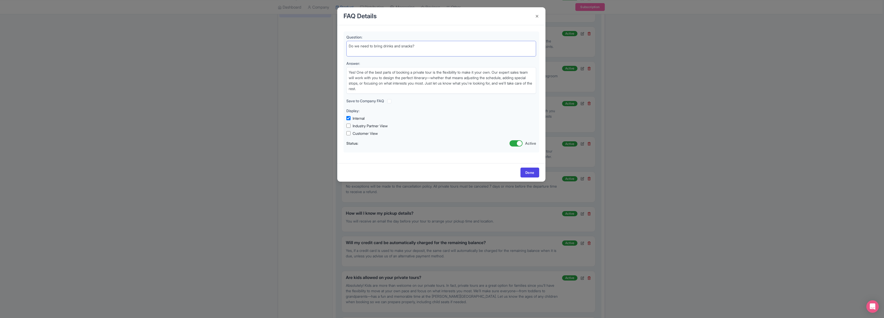
type textarea "Do we need to bring drinks and snacks?"
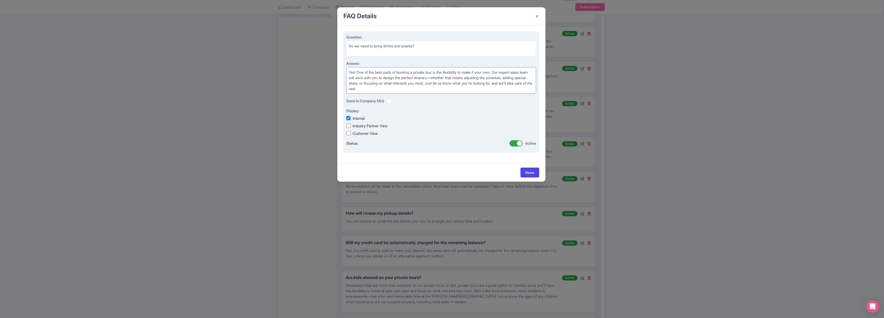
drag, startPoint x: 349, startPoint y: 72, endPoint x: 452, endPoint y: 92, distance: 105.6
click at [452, 92] on textarea "Yes! One of the best parts of booking a private tour is the flexibility to make…" at bounding box center [441, 80] width 190 height 27
paste textarea "No you don't! We’ll provide unlimited water, drinks, and snacks for our guests …"
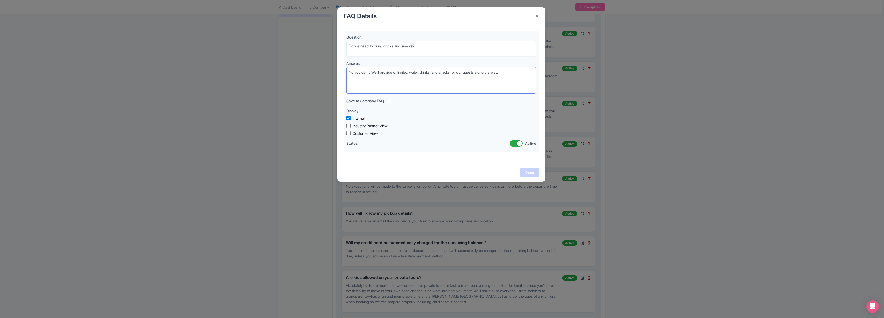
type textarea "No you don't! We’ll provide unlimited water, drinks, and snacks for our guests …"
click at [533, 172] on link "Done" at bounding box center [530, 173] width 19 height 10
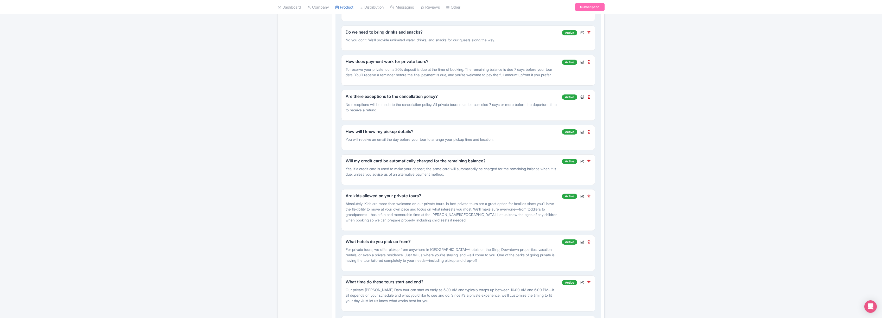
scroll to position [252, 0]
click at [582, 197] on icon at bounding box center [582, 195] width 4 height 4
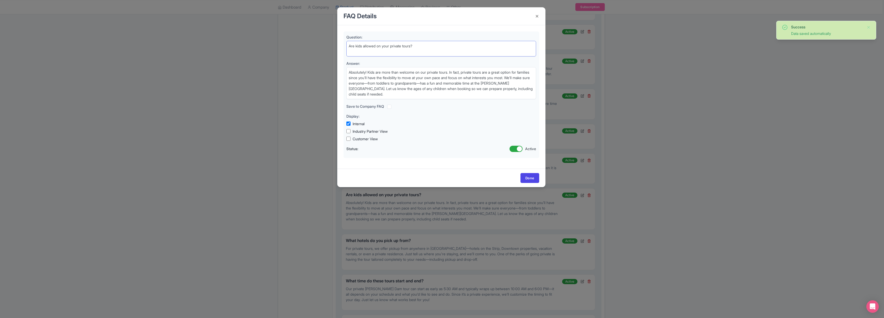
drag, startPoint x: 419, startPoint y: 46, endPoint x: 315, endPoint y: 38, distance: 104.7
click at [315, 38] on div "FAQ Details Question: Are kids allowed on your private tours? Answer: Absolutel…" at bounding box center [442, 159] width 884 height 318
paste textarea "What if I book a tour within 24 hours of departure?"
type textarea "What if I book a tour within 24 hours of departure?"
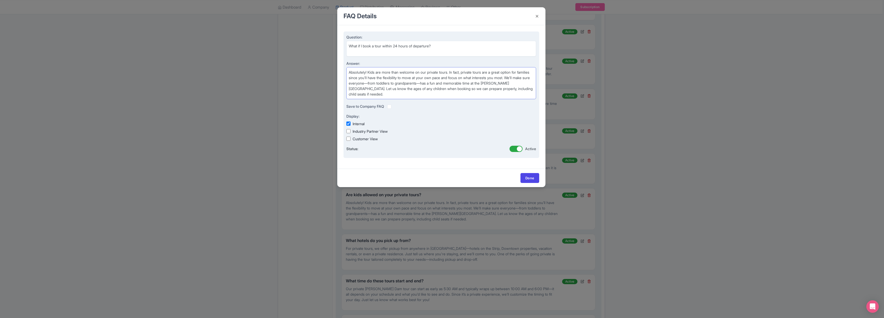
drag, startPoint x: 348, startPoint y: 72, endPoint x: 434, endPoint y: 99, distance: 90.1
click at [434, 99] on textarea "Absolutely! Kids are more than welcome on our private tours. In fact, private t…" at bounding box center [441, 83] width 190 height 32
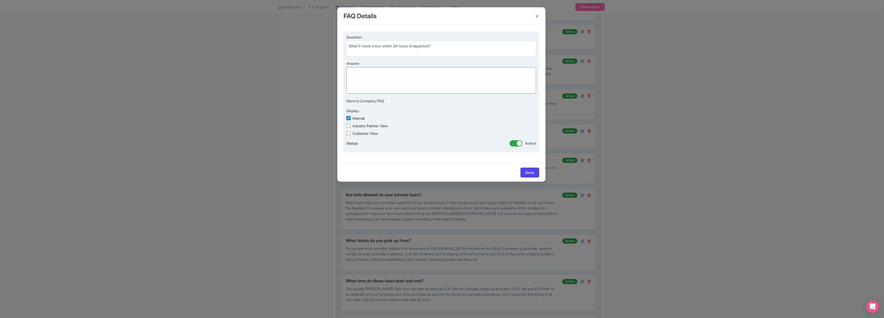
paste textarea "Hotel pickup is not guaranteed for tours booked within 24 hours of departure."
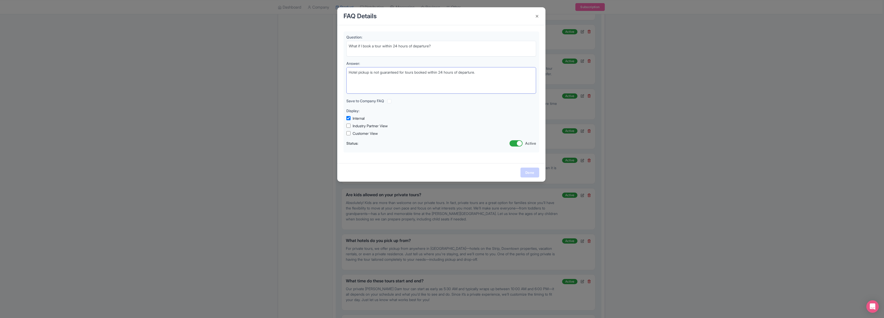
type textarea "Hotel pickup is not guaranteed for tours booked within 24 hours of departure."
click at [529, 170] on link "Done" at bounding box center [530, 173] width 19 height 10
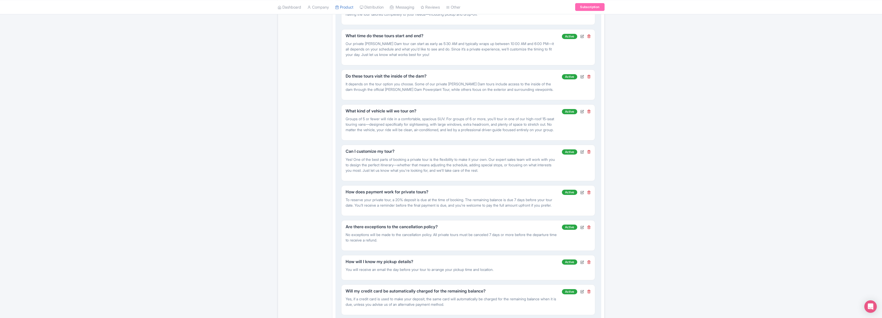
scroll to position [465, 0]
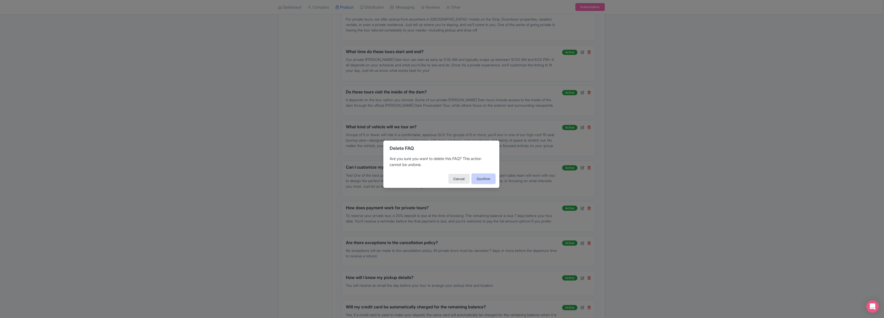
click at [484, 177] on button "Confirm" at bounding box center [483, 179] width 23 height 10
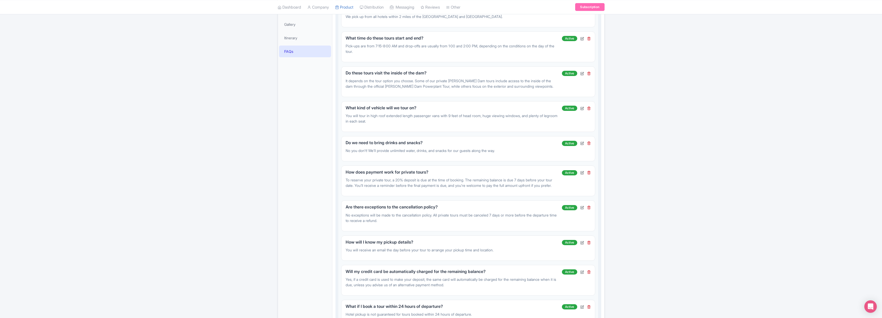
scroll to position [0, 0]
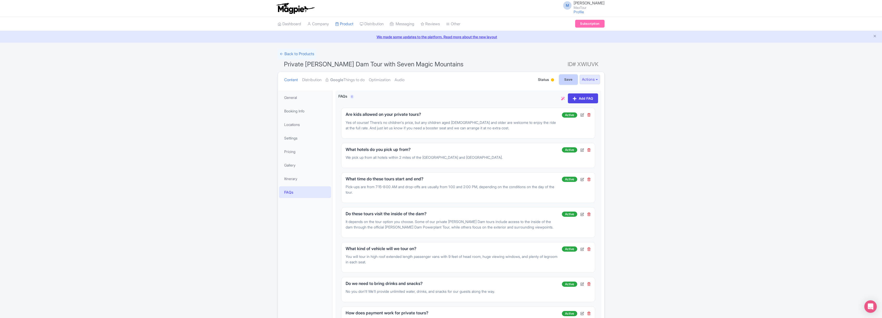
click at [565, 80] on input "Save" at bounding box center [568, 80] width 18 height 10
type input "Saving..."
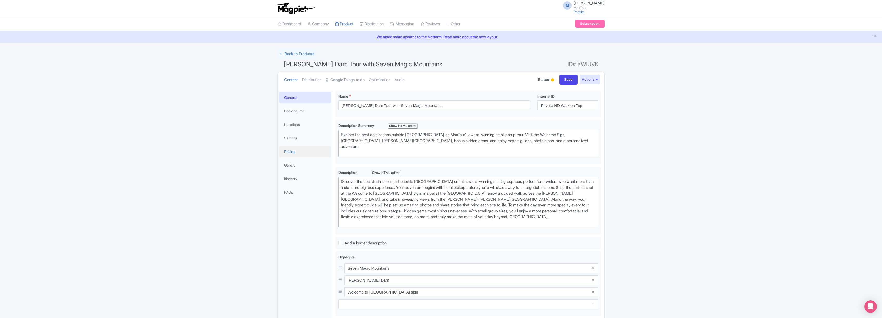
click at [290, 151] on link "Pricing" at bounding box center [305, 152] width 52 height 12
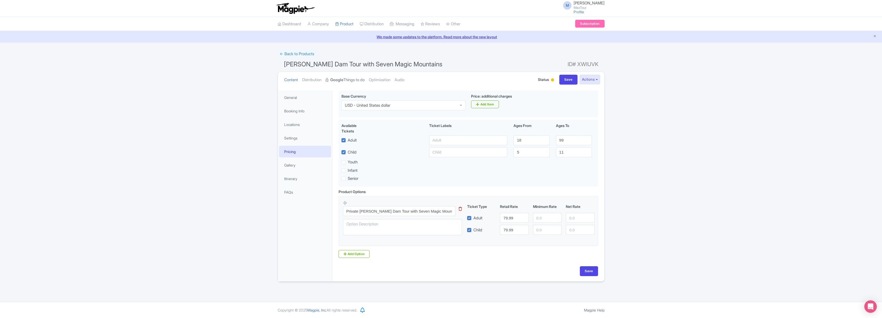
click at [348, 79] on link "Google Things to do" at bounding box center [345, 80] width 39 height 16
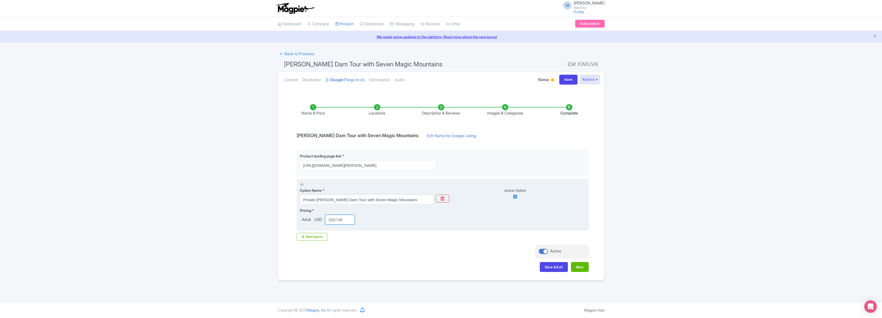
drag, startPoint x: 329, startPoint y: 220, endPoint x: 347, endPoint y: 220, distance: 18.0
click at [349, 220] on input "1027.00" at bounding box center [340, 220] width 30 height 10
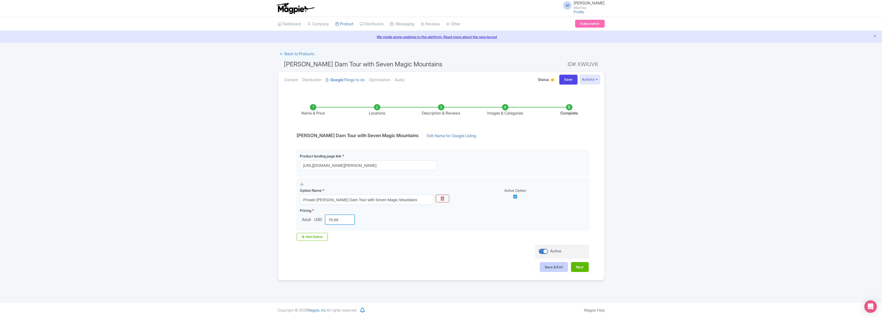
type input "79.99"
click at [555, 266] on button "Save & Exit" at bounding box center [554, 267] width 28 height 10
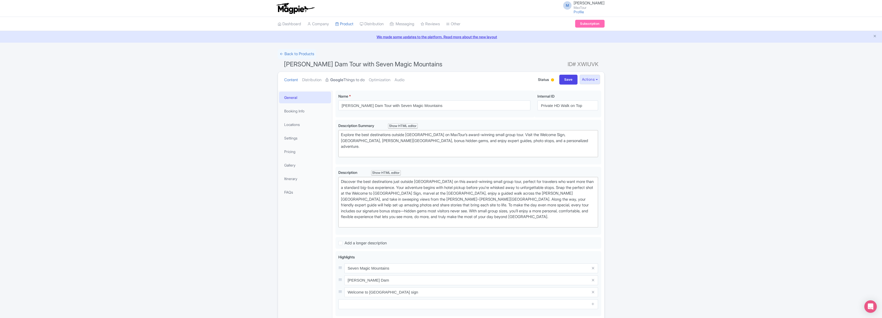
click at [348, 79] on link "Google Things to do" at bounding box center [345, 80] width 39 height 16
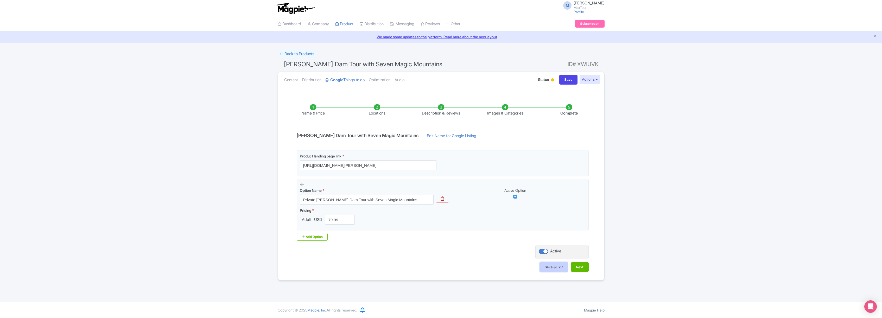
click at [554, 267] on button "Save & Exit" at bounding box center [554, 267] width 28 height 10
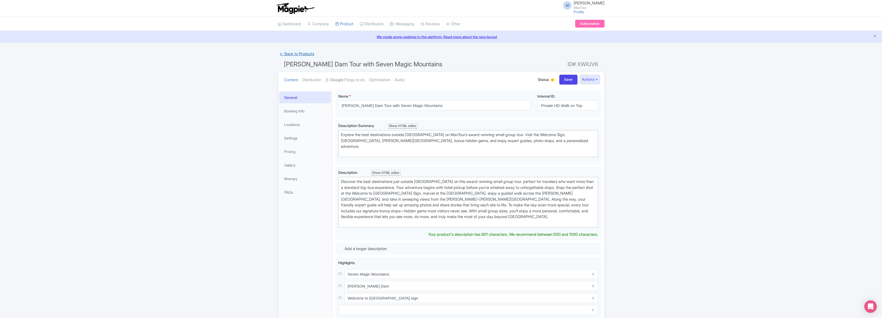
click at [293, 53] on link "← Back to Products" at bounding box center [297, 54] width 39 height 10
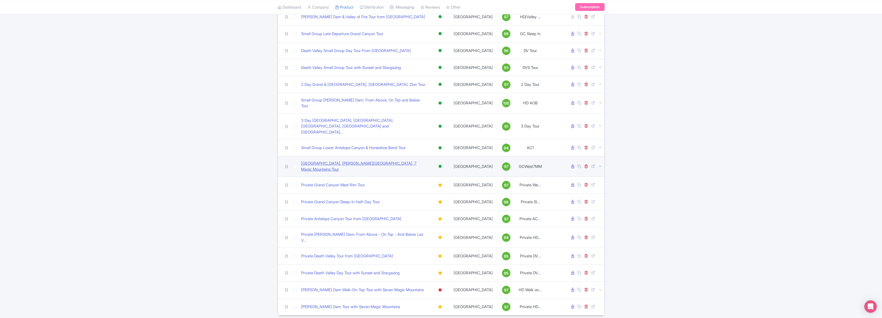
scroll to position [72, 0]
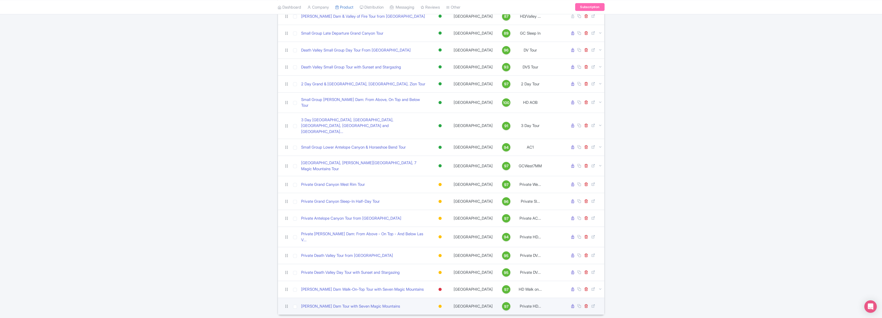
click at [440, 305] on div at bounding box center [440, 306] width 3 height 3
click at [427, 311] on div "Active" at bounding box center [427, 316] width 31 height 10
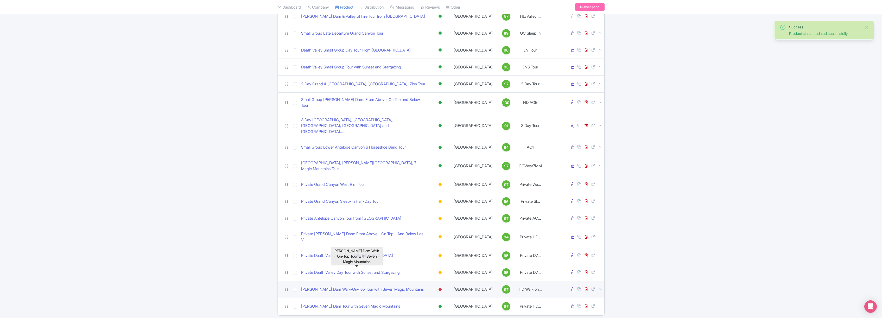
click at [371, 287] on link "[PERSON_NAME] Dam Walk-On-Top Tour with Seven Magic Mountains" at bounding box center [362, 290] width 123 height 6
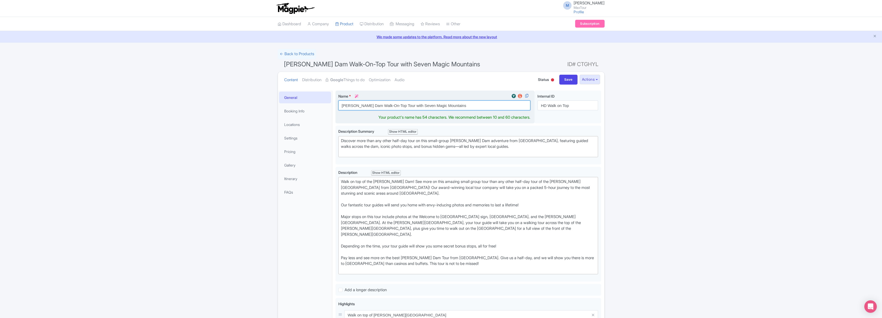
click at [342, 106] on input "[PERSON_NAME] Dam Walk-On-Top Tour with Seven Magic Mountains" at bounding box center [434, 105] width 192 height 10
drag, startPoint x: 377, startPoint y: 105, endPoint x: 401, endPoint y: 106, distance: 23.2
click at [401, 106] on input "Private [PERSON_NAME] Dam Walk-On-Top Tour with Seven Magic Mountains" at bounding box center [434, 105] width 192 height 10
type input "Private [PERSON_NAME] Dam Tour with Seven Magic Mountains"
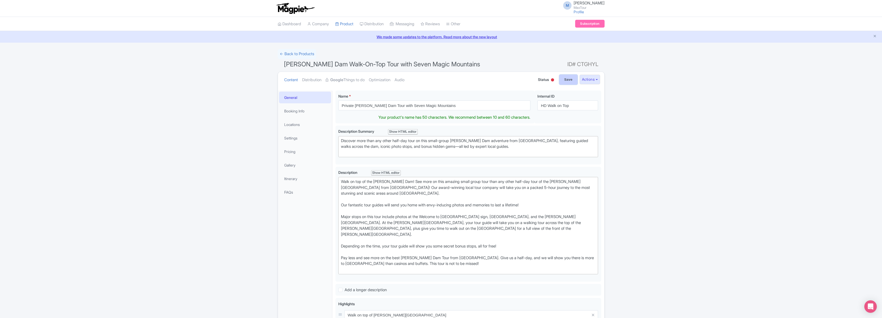
click at [567, 80] on input "Save" at bounding box center [568, 80] width 18 height 10
type input "Saving..."
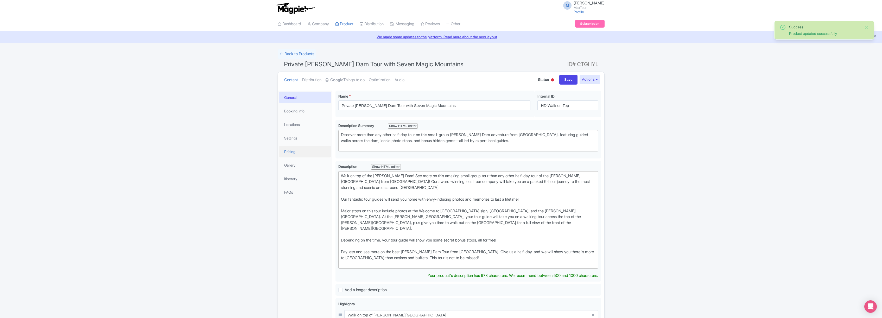
click at [290, 150] on link "Pricing" at bounding box center [305, 152] width 52 height 12
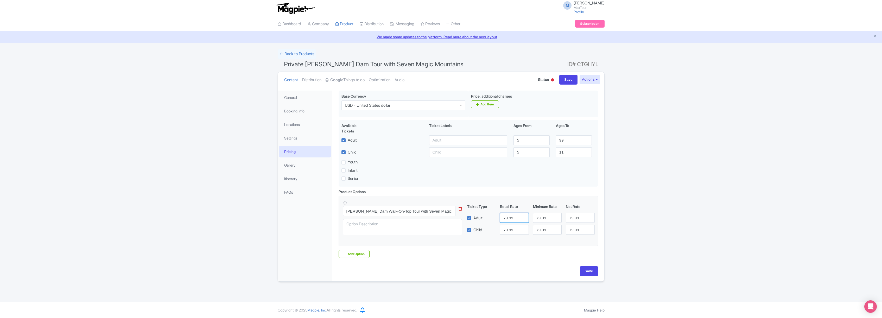
drag, startPoint x: 515, startPoint y: 220, endPoint x: 497, endPoint y: 219, distance: 18.5
click at [497, 219] on div "Adult 79.99 79.99 79.99" at bounding box center [531, 218] width 132 height 10
type input "1027"
drag, startPoint x: 515, startPoint y: 231, endPoint x: 482, endPoint y: 229, distance: 32.6
click at [482, 229] on div "Child [DEMOGRAPHIC_DATA].99 79.99 79.99" at bounding box center [531, 230] width 132 height 10
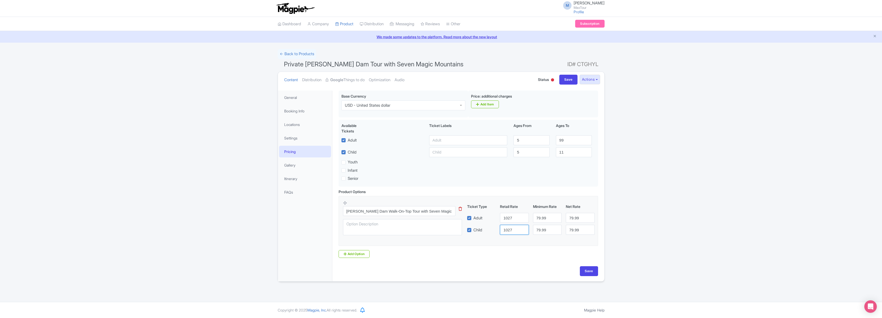
type input "1027"
drag, startPoint x: 543, startPoint y: 218, endPoint x: 523, endPoint y: 217, distance: 19.3
click at [523, 217] on div "Adult 1027 79.99 79.99" at bounding box center [531, 218] width 132 height 10
type input "1027"
drag, startPoint x: 546, startPoint y: 230, endPoint x: 522, endPoint y: 229, distance: 24.5
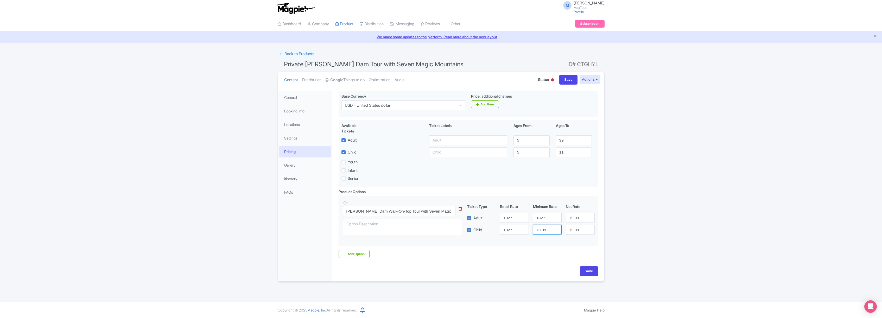
click at [522, 229] on div "Child 1027 79.99 79.99" at bounding box center [531, 230] width 132 height 10
type input "1027"
drag, startPoint x: 582, startPoint y: 219, endPoint x: 533, endPoint y: 217, distance: 49.0
click at [535, 217] on div "Adult 1027 1027 79.99" at bounding box center [531, 218] width 132 height 10
type input "1027"
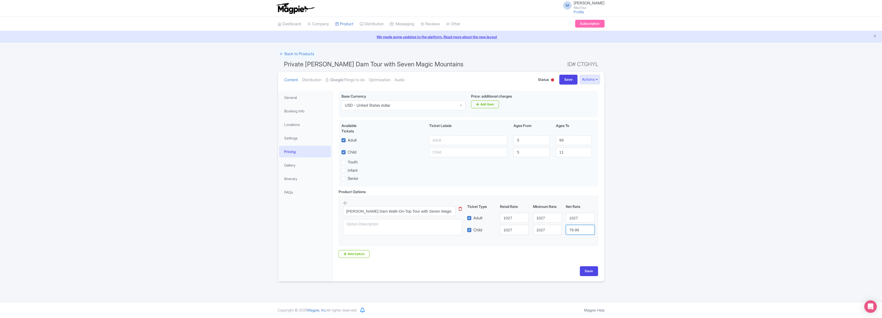
drag, startPoint x: 581, startPoint y: 232, endPoint x: 560, endPoint y: 227, distance: 21.7
click at [560, 227] on div "Child 1027 1027 79.99" at bounding box center [531, 230] width 132 height 10
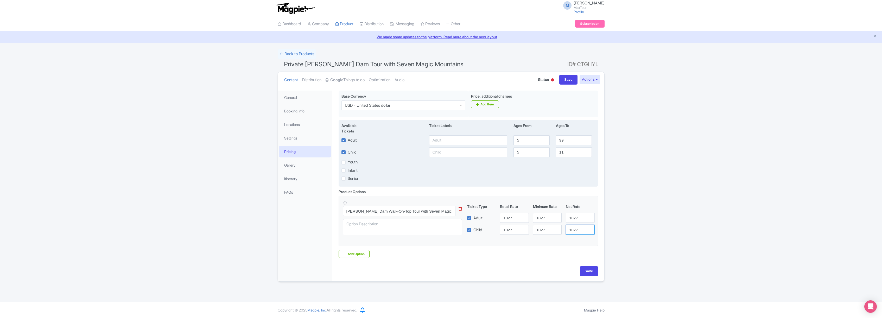
type input "1027"
drag, startPoint x: 564, startPoint y: 151, endPoint x: 559, endPoint y: 153, distance: 5.6
click at [559, 153] on input "11" at bounding box center [574, 152] width 36 height 10
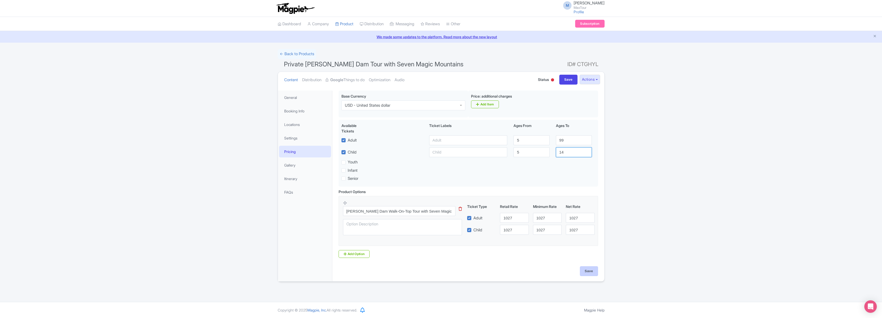
type input "14"
click at [590, 271] on input "Save" at bounding box center [589, 271] width 18 height 10
type input "Saving..."
click at [343, 79] on strong "Google" at bounding box center [336, 80] width 13 height 6
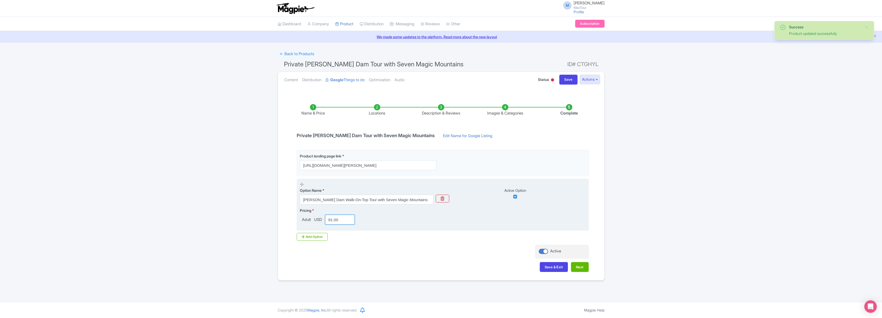
drag, startPoint x: 339, startPoint y: 220, endPoint x: 323, endPoint y: 220, distance: 15.9
click at [322, 218] on div "Adult USD 81.00" at bounding box center [328, 220] width 57 height 10
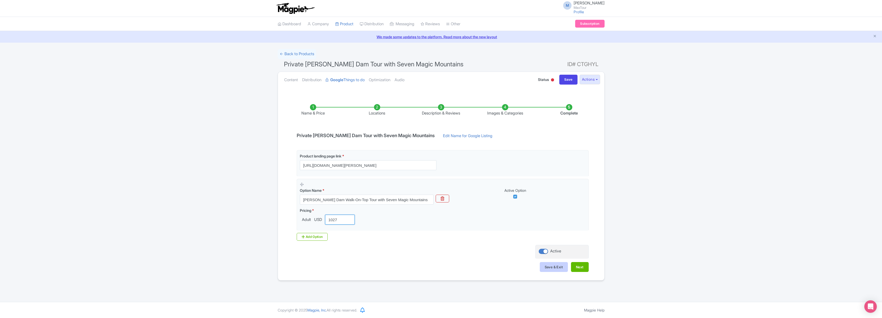
type input "1027"
click at [554, 268] on button "Save & Exit" at bounding box center [554, 267] width 28 height 10
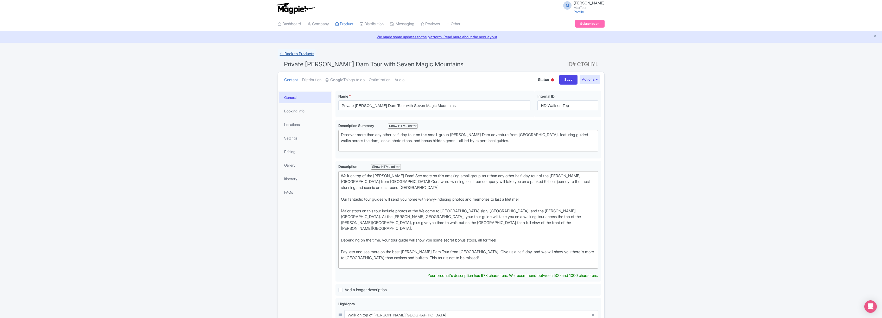
click at [295, 54] on link "← Back to Products" at bounding box center [297, 54] width 39 height 10
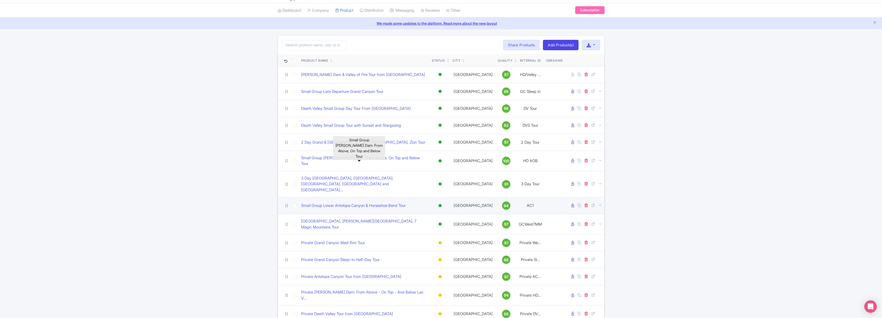
scroll to position [72, 0]
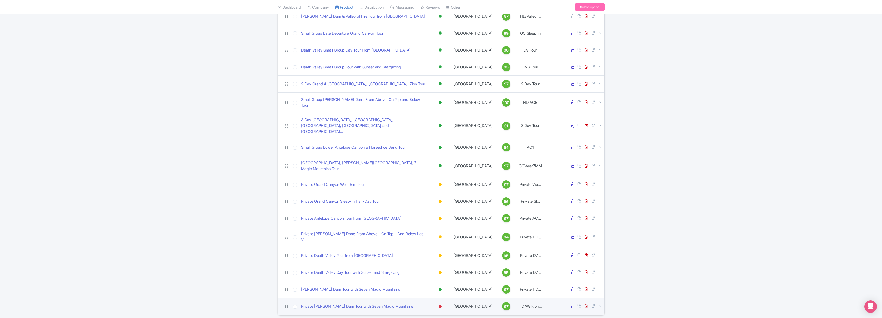
click at [440, 305] on div at bounding box center [440, 306] width 3 height 3
click at [425, 311] on div "Active" at bounding box center [427, 316] width 31 height 10
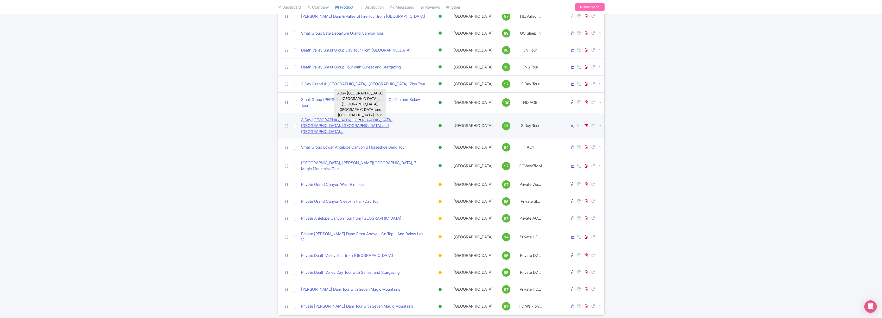
scroll to position [71, 0]
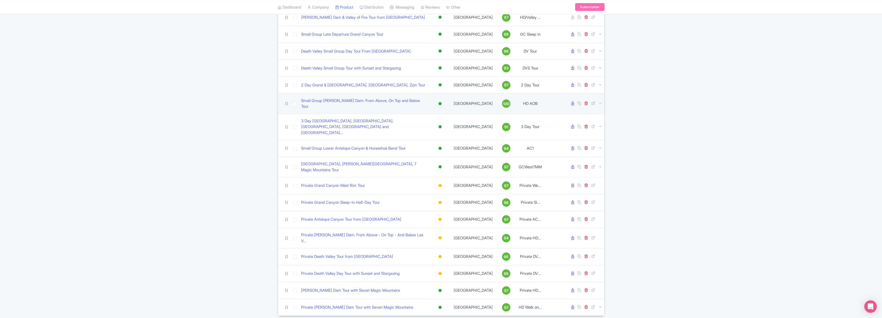
click at [440, 102] on div at bounding box center [440, 103] width 3 height 3
click at [427, 120] on div "Inactive" at bounding box center [427, 122] width 31 height 10
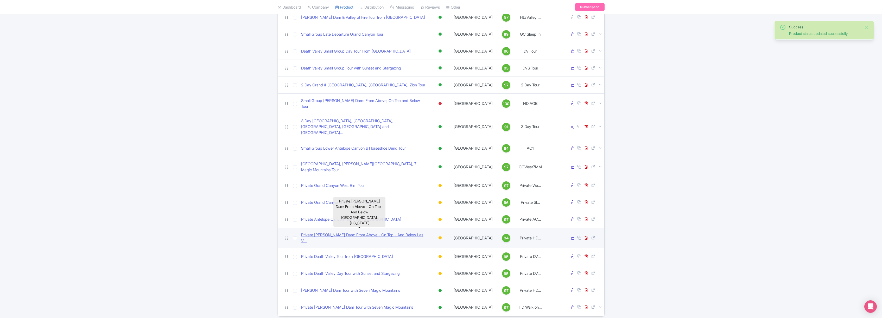
click at [353, 232] on link "Private Hoover Dam: From Above - On Top - And Below Las V..." at bounding box center [364, 238] width 127 height 12
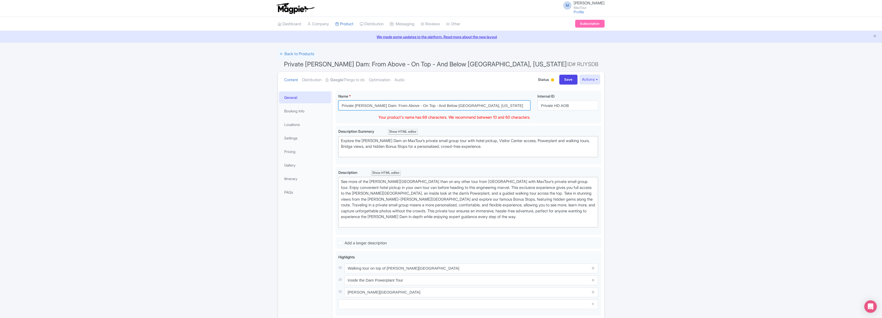
drag, startPoint x: 356, startPoint y: 107, endPoint x: 332, endPoint y: 105, distance: 23.8
click at [332, 105] on div "General Booking Info Locations Settings Pricing Gallery Itinerary FAQs Private …" at bounding box center [441, 246] width 326 height 318
click at [363, 105] on input "Hoover Dam: From Above - On Top - And Below Las Vegas, Nevada" at bounding box center [434, 105] width 192 height 10
drag, startPoint x: 438, startPoint y: 105, endPoint x: 485, endPoint y: 106, distance: 47.4
click at [485, 106] on input "Hoover Dam Tour: From Above - On Top - And Below Las Vegas, Nevada" at bounding box center [434, 105] width 192 height 10
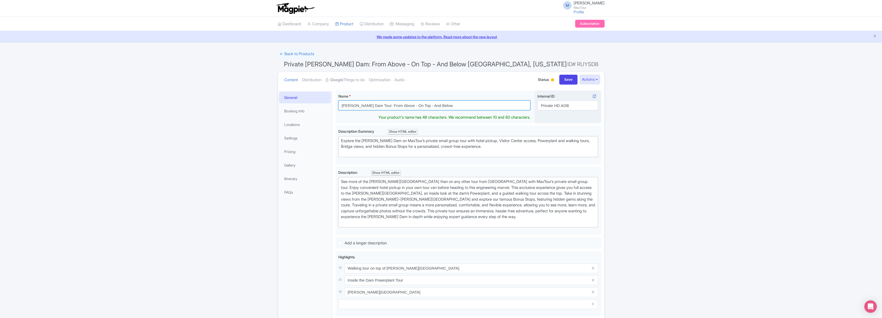
type input "[PERSON_NAME] Dam Tour: From Above - On Top - And Below"
drag, startPoint x: 555, startPoint y: 106, endPoint x: 530, endPoint y: 103, distance: 24.9
click at [530, 103] on div "Private Hoover Dam: From Above - On Top - And Below Las Vegas, Nevada Name * i …" at bounding box center [469, 108] width 266 height 35
type input "HD AOB"
click at [565, 79] on input "Save" at bounding box center [568, 80] width 18 height 10
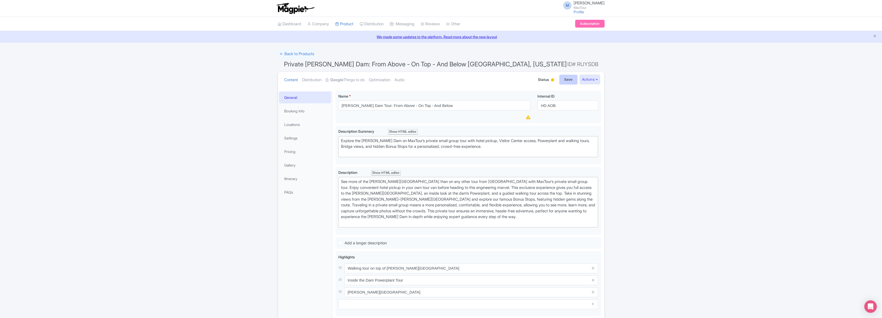
type input "Saving..."
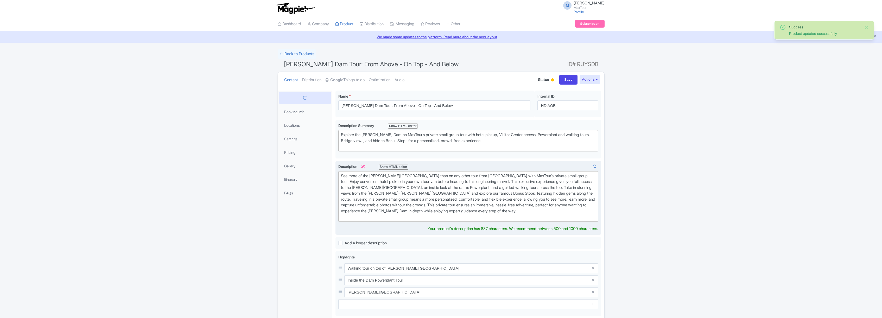
scroll to position [91, 0]
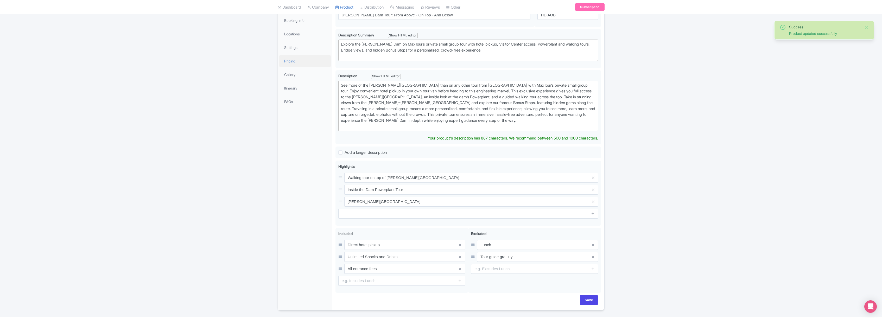
click at [292, 61] on link "Pricing" at bounding box center [305, 61] width 52 height 12
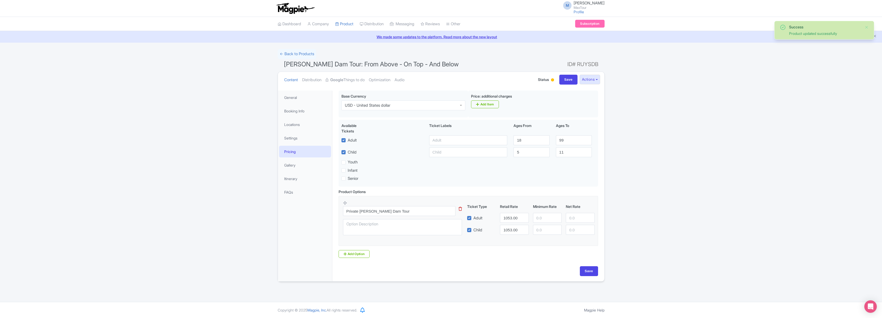
scroll to position [0, 0]
drag, startPoint x: 519, startPoint y: 219, endPoint x: 475, endPoint y: 215, distance: 44.5
click at [475, 215] on div "Adult 1053.00" at bounding box center [531, 218] width 132 height 10
type input "99.99"
drag, startPoint x: 520, startPoint y: 231, endPoint x: 495, endPoint y: 228, distance: 25.2
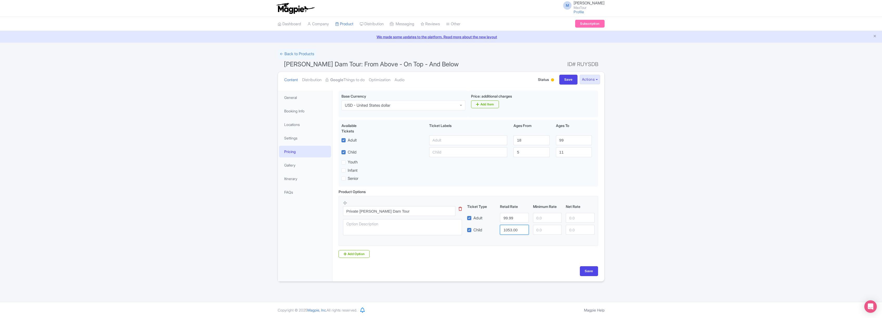
click at [495, 228] on div "Child 1053.00" at bounding box center [531, 230] width 132 height 10
type input "99.99"
click at [590, 273] on input "Save" at bounding box center [589, 271] width 18 height 10
type input "Saving..."
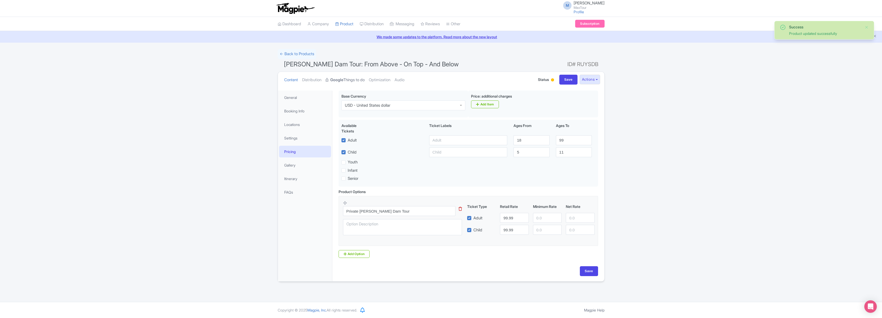
click at [348, 79] on link "Google Things to do" at bounding box center [345, 80] width 39 height 16
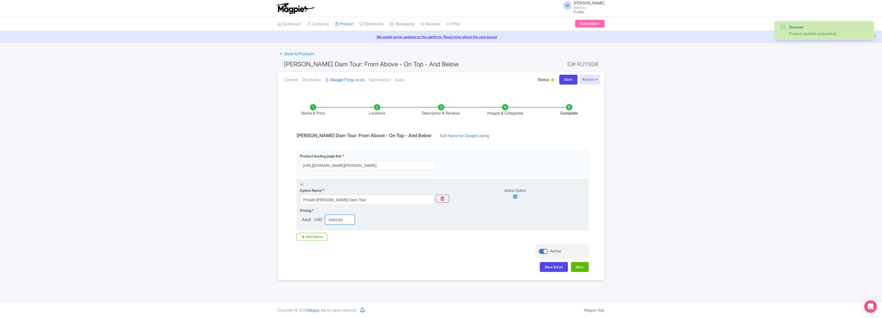
drag, startPoint x: 345, startPoint y: 219, endPoint x: 318, endPoint y: 215, distance: 27.6
click at [318, 215] on div "Adult USD 1053.00" at bounding box center [328, 220] width 57 height 10
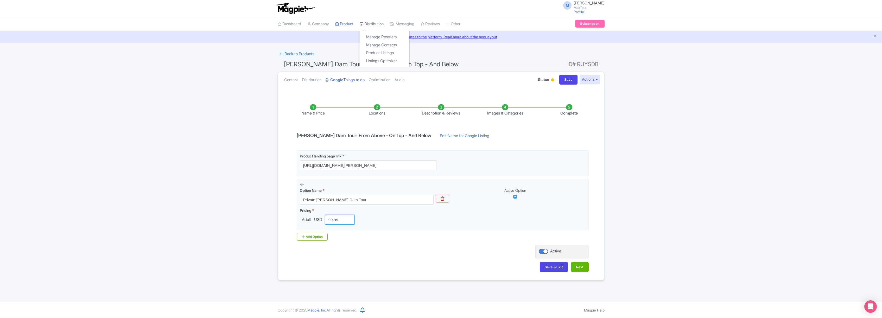
type input "99.99"
drag, startPoint x: 391, startPoint y: 165, endPoint x: 235, endPoint y: 166, distance: 155.9
click at [236, 164] on div "Success Product updated successfully ← Back to Products Hoover Dam Tour: From A…" at bounding box center [441, 165] width 882 height 232
paste input "https://www.maxtour.co/tours/above-on-top-below/"
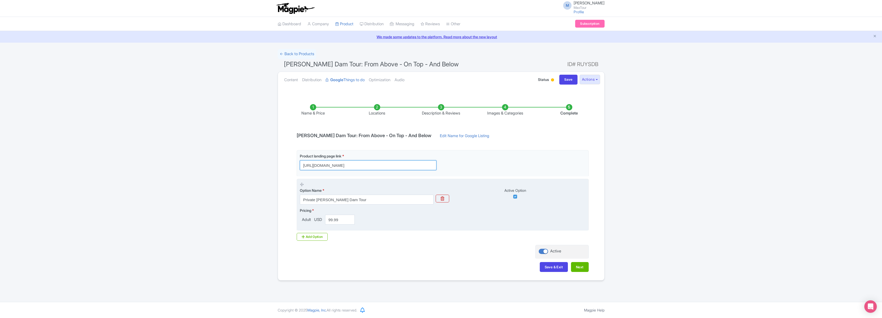
type input "https://www.maxtour.co/tours/above-on-top-below/"
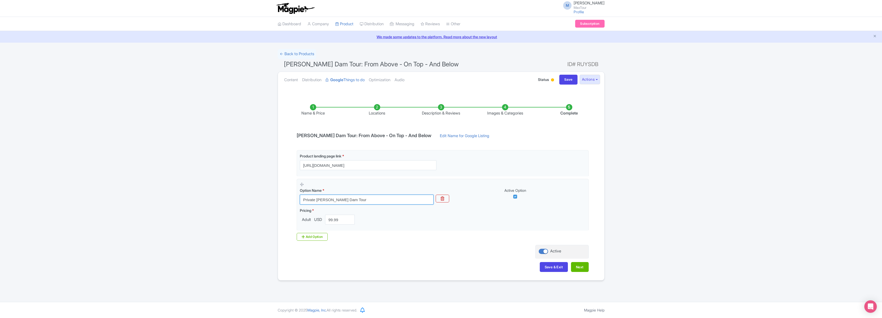
drag, startPoint x: 316, startPoint y: 200, endPoint x: 282, endPoint y: 198, distance: 34.1
click at [282, 198] on div "Name & Price Locations Description & Reviews Images & Categories Complete Hoove…" at bounding box center [441, 186] width 320 height 184
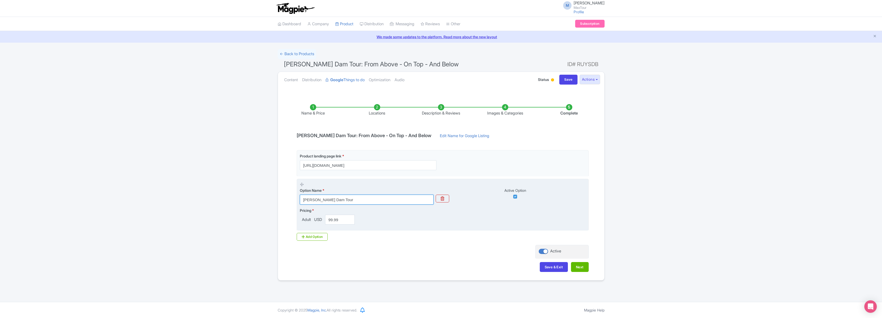
click at [341, 198] on input "Hoover Dam Tour" at bounding box center [367, 200] width 134 height 10
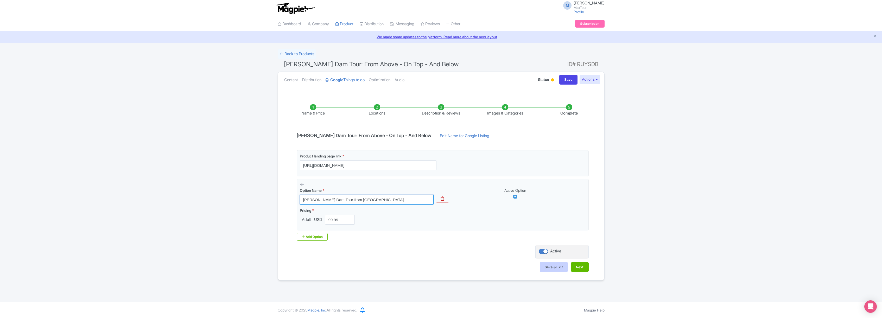
type input "Hoover Dam Tour from Las Vegas"
click at [554, 266] on button "Save & Exit" at bounding box center [554, 267] width 28 height 10
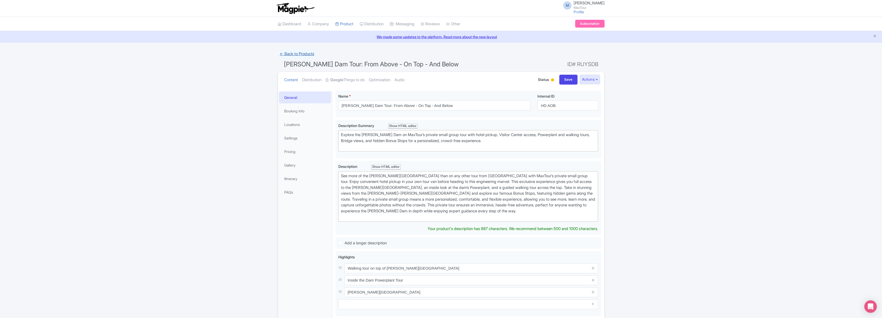
click at [300, 54] on link "← Back to Products" at bounding box center [297, 54] width 39 height 10
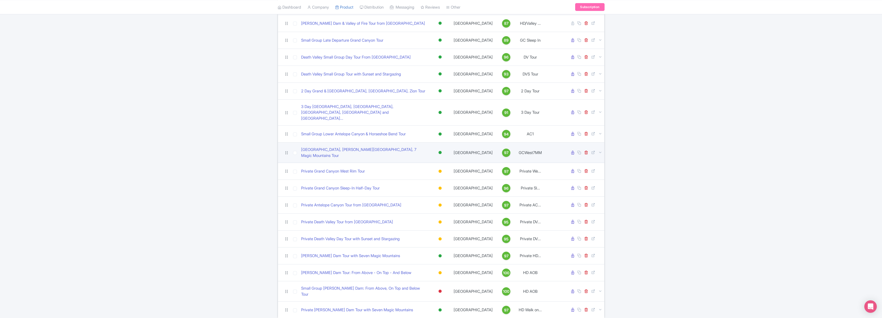
scroll to position [72, 0]
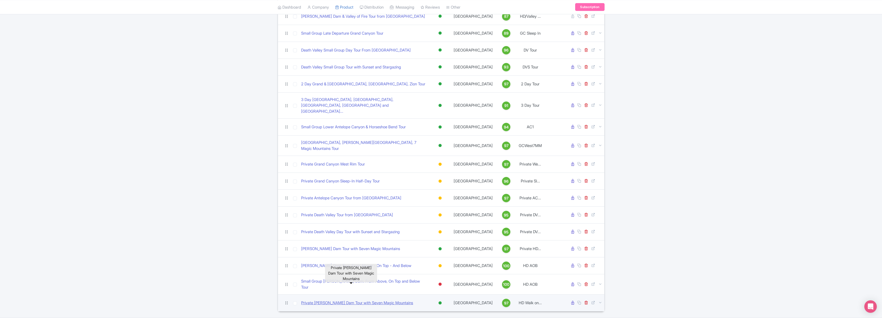
click at [333, 300] on link "Private [PERSON_NAME] Dam Tour with Seven Magic Mountains" at bounding box center [357, 303] width 112 height 6
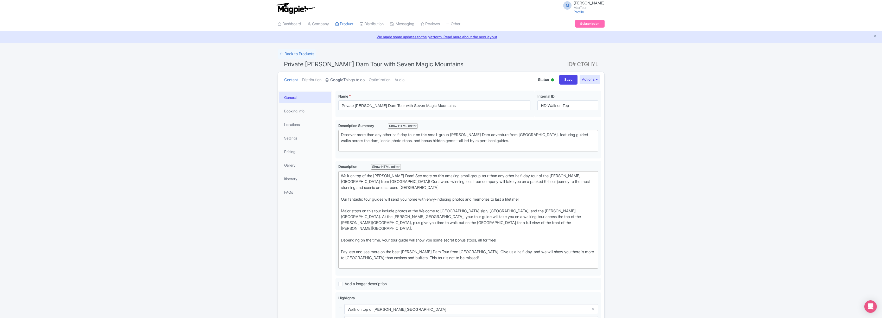
click at [350, 78] on link "Google Things to do" at bounding box center [345, 80] width 39 height 16
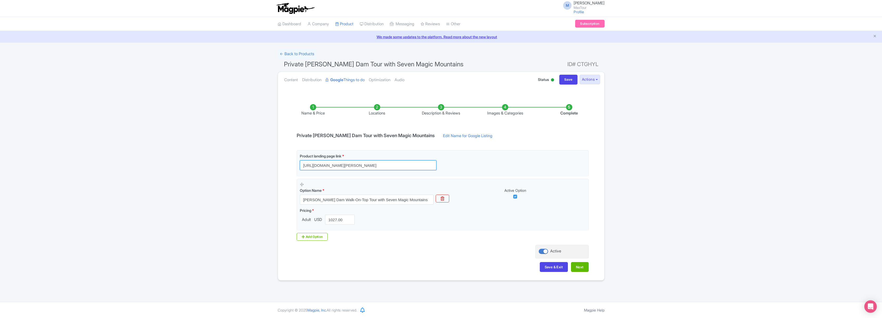
drag, startPoint x: 410, startPoint y: 165, endPoint x: 243, endPoint y: 157, distance: 167.6
click at [241, 157] on div "← Back to Products Private Hoover Dam Tour with Seven Magic Mountains ID# CTGHY…" at bounding box center [441, 165] width 882 height 232
paste input "https://www.maxtour.co/hoover-dam-private-tour/"
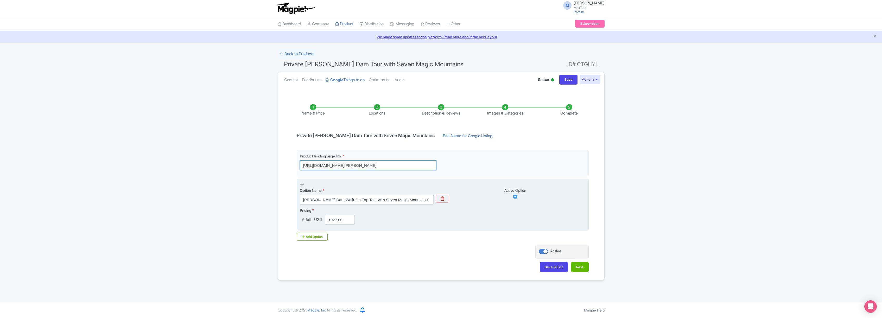
type input "https://www.maxtour.co/hoover-dam-private-tour/"
click at [303, 200] on input "Hoover Dam Walk-On-Top Tour with Seven Magic Mountains" at bounding box center [367, 200] width 134 height 10
drag, startPoint x: 340, startPoint y: 199, endPoint x: 364, endPoint y: 200, distance: 24.5
click at [364, 200] on input "PrivateHoover Dam Walk-On-Top Tour with Seven Magic Mountains" at bounding box center [367, 200] width 134 height 10
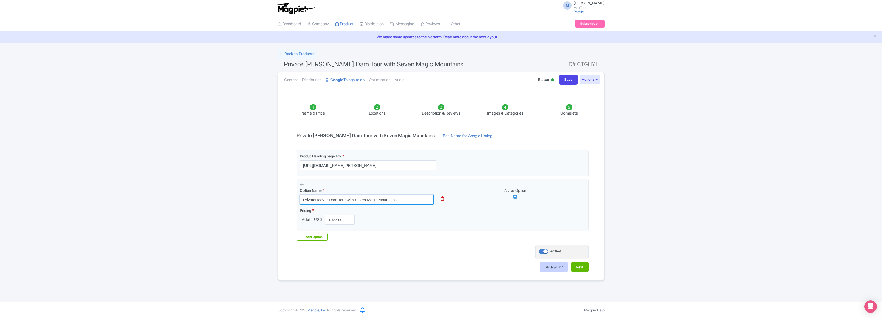
type input "PrivateHoover Dam Tour with Seven Magic Mountains"
click at [554, 266] on button "Save & Exit" at bounding box center [554, 267] width 28 height 10
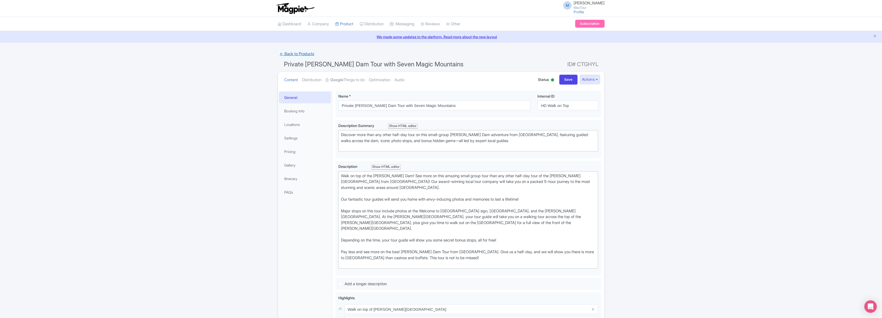
click at [293, 54] on link "← Back to Products" at bounding box center [297, 54] width 39 height 10
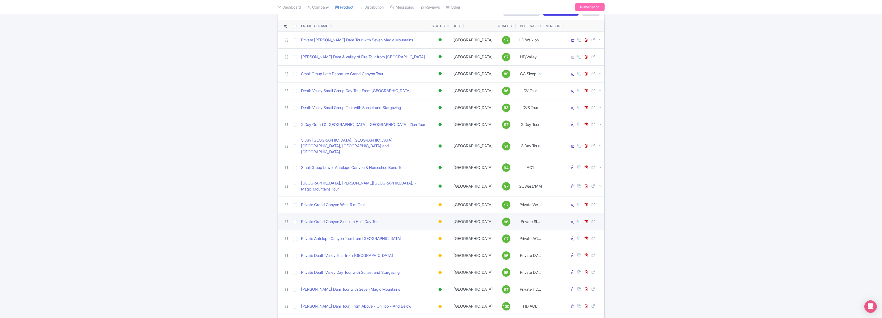
scroll to position [72, 0]
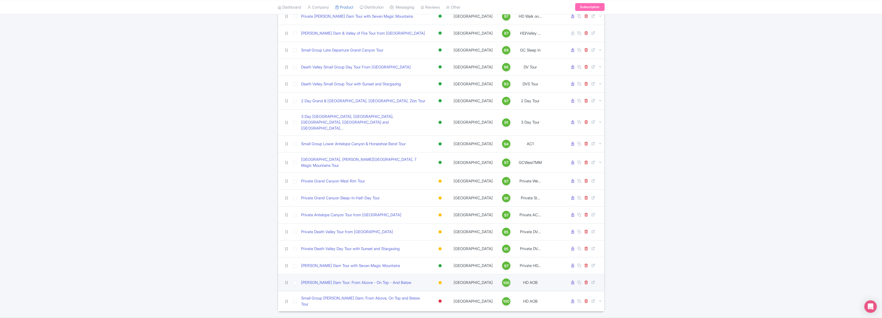
click at [440, 281] on div at bounding box center [440, 282] width 3 height 3
click at [427, 287] on div "Active" at bounding box center [427, 292] width 31 height 10
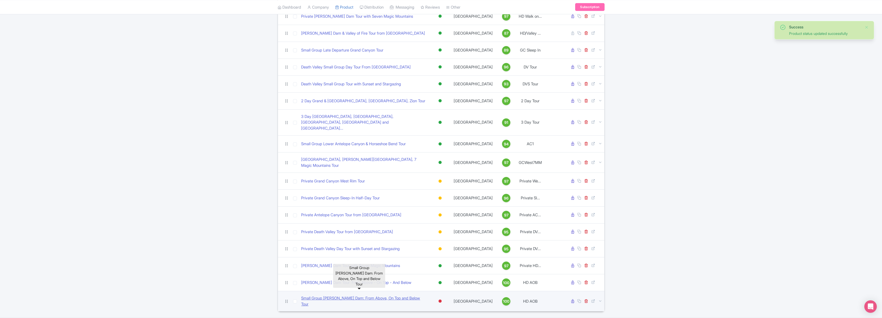
click at [351, 295] on link "Small Group Hoover Dam: From Above, On Top and Below Tour" at bounding box center [364, 301] width 127 height 12
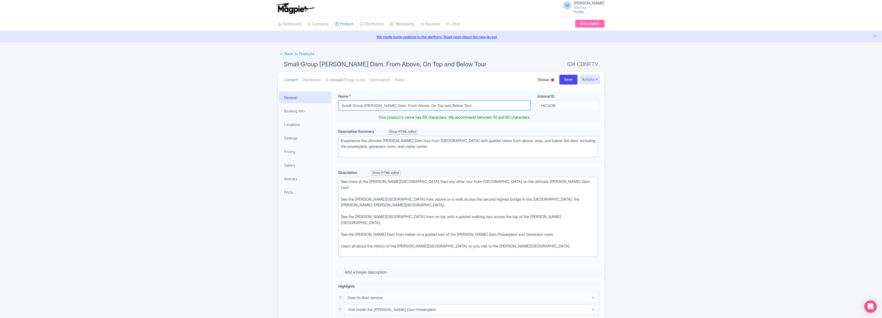
drag, startPoint x: 366, startPoint y: 106, endPoint x: 327, endPoint y: 104, distance: 39.4
click at [327, 104] on div "General Booking Info Locations Settings Pricing Gallery Itinerary FAQs Small Gr…" at bounding box center [441, 272] width 326 height 371
click at [376, 106] on input "Private [PERSON_NAME] Dam: From Above, On Top and Below Tour" at bounding box center [434, 105] width 192 height 10
drag, startPoint x: 443, startPoint y: 105, endPoint x: 464, endPoint y: 108, distance: 21.4
click at [464, 108] on input "Private [PERSON_NAME] Dam Tour: From Above, On Top and Below Tour" at bounding box center [434, 105] width 192 height 10
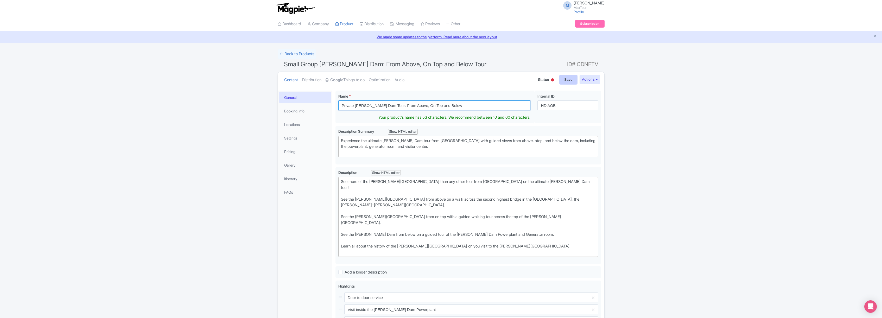
type input "Private [PERSON_NAME] Dam Tour: From Above, On Top and Below"
click at [566, 79] on input "Save" at bounding box center [568, 80] width 18 height 10
type input "Saving..."
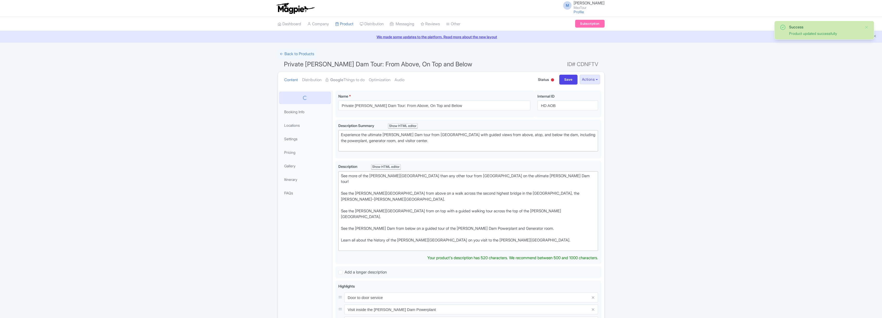
scroll to position [91, 0]
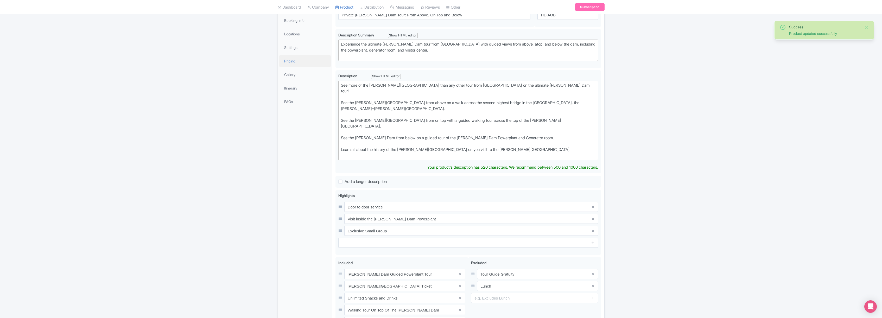
click at [293, 61] on link "Pricing" at bounding box center [305, 61] width 52 height 12
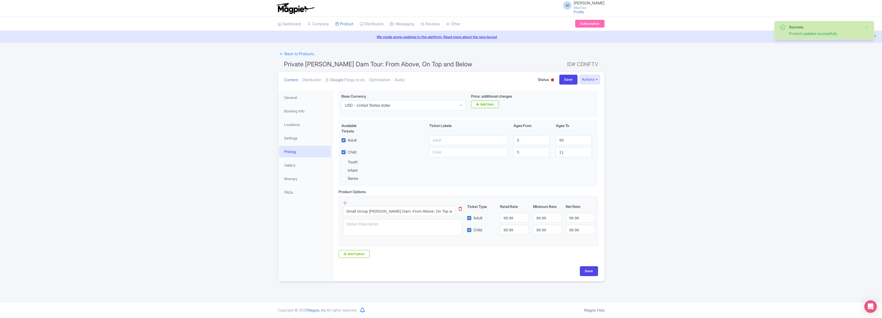
scroll to position [0, 0]
drag, startPoint x: 513, startPoint y: 218, endPoint x: 483, endPoint y: 218, distance: 30.2
click at [483, 218] on div "Adult 99.99 99.99 99.99" at bounding box center [531, 218] width 132 height 10
type input "1053"
drag, startPoint x: 514, startPoint y: 231, endPoint x: 471, endPoint y: 226, distance: 43.5
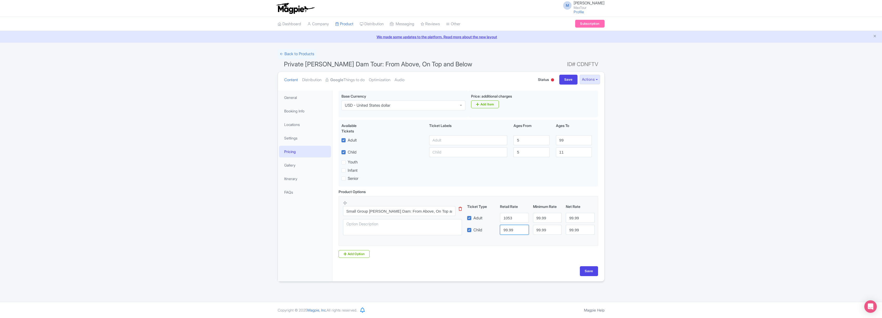
click at [471, 226] on div "Child 99.99 99.99 99.99" at bounding box center [531, 230] width 132 height 10
type input "1053"
drag, startPoint x: 537, startPoint y: 217, endPoint x: 523, endPoint y: 214, distance: 14.8
click at [523, 214] on div "Adult 1053 99.99 99.99" at bounding box center [531, 218] width 132 height 10
drag, startPoint x: 548, startPoint y: 230, endPoint x: 528, endPoint y: 230, distance: 20.3
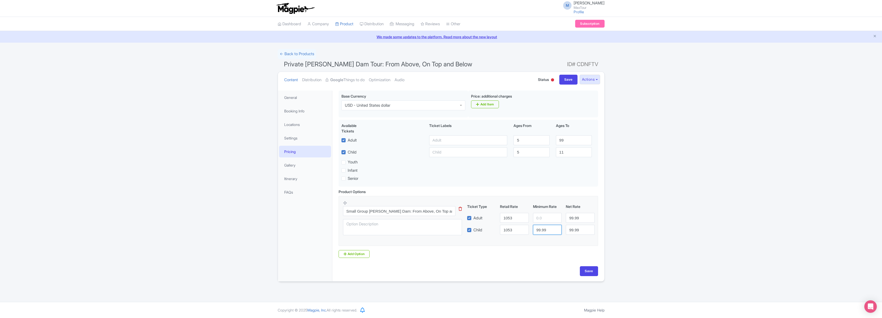
click at [523, 228] on div "Child 1053 99.99 99.99" at bounding box center [531, 230] width 132 height 10
drag, startPoint x: 582, startPoint y: 219, endPoint x: 560, endPoint y: 219, distance: 21.6
click at [558, 218] on div "Adult 1053 99.99" at bounding box center [531, 218] width 132 height 10
drag, startPoint x: 582, startPoint y: 230, endPoint x: 549, endPoint y: 230, distance: 32.3
click at [544, 229] on div "Child 1053" at bounding box center [531, 230] width 132 height 10
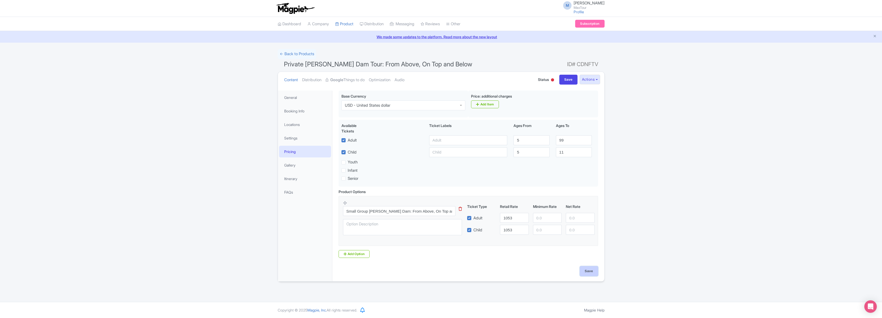
click at [589, 272] on input "Save" at bounding box center [589, 271] width 18 height 10
type input "Saving..."
click at [341, 79] on strong "Google" at bounding box center [336, 80] width 13 height 6
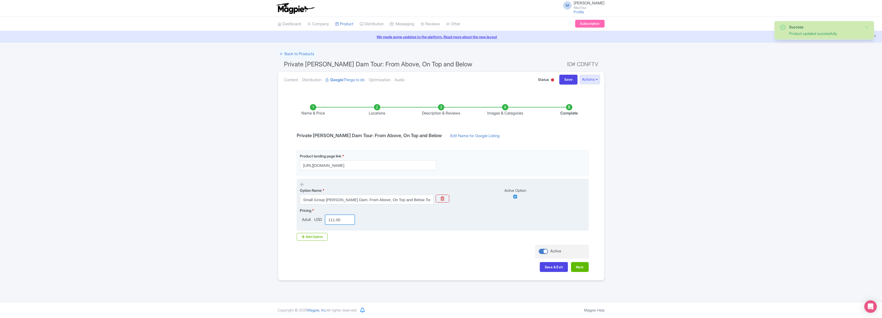
drag, startPoint x: 343, startPoint y: 218, endPoint x: 317, endPoint y: 219, distance: 25.5
click at [317, 217] on div "Adult USD 111.00" at bounding box center [328, 220] width 57 height 10
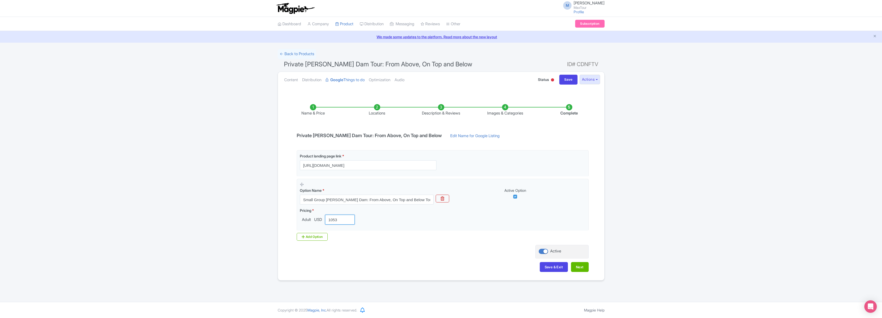
type input "1053"
drag, startPoint x: 326, startPoint y: 200, endPoint x: 272, endPoint y: 194, distance: 54.2
click at [276, 193] on div "Success Product updated successfully ← Back to Products Private [PERSON_NAME] D…" at bounding box center [441, 165] width 333 height 232
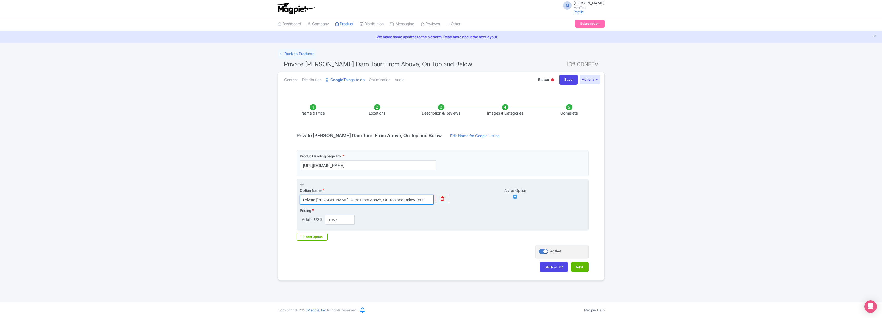
click at [337, 200] on input "Private [PERSON_NAME] Dam: From Above, On Top and Below Tour" at bounding box center [367, 200] width 134 height 10
drag, startPoint x: 404, startPoint y: 200, endPoint x: 431, endPoint y: 202, distance: 26.4
click at [431, 202] on input "Private [PERSON_NAME] Dam Tour: From Above, On Top and Below Tour" at bounding box center [367, 200] width 134 height 10
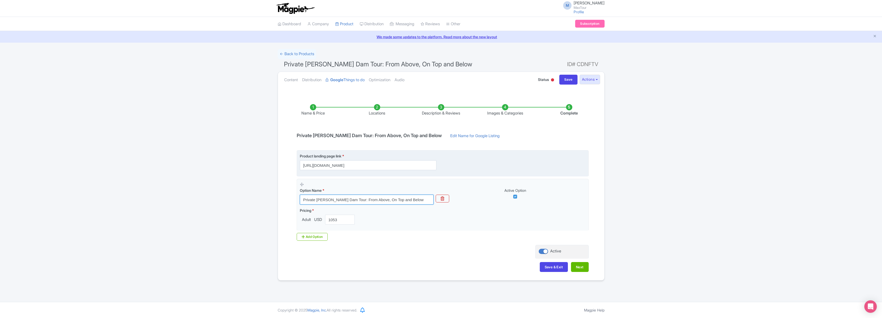
type input "Private [PERSON_NAME] Dam Tour: From Above, On Top and Below"
drag, startPoint x: 396, startPoint y: 163, endPoint x: 233, endPoint y: 159, distance: 163.3
click at [234, 158] on div "Success Product updated successfully ← Back to Products Private [PERSON_NAME] D…" at bounding box center [441, 165] width 882 height 232
paste input "[URL][DOMAIN_NAME][PERSON_NAME]"
type input "[URL][DOMAIN_NAME][PERSON_NAME]"
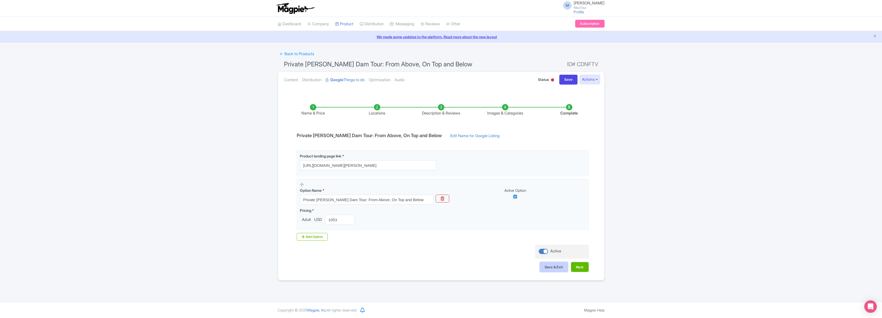
click at [557, 266] on button "Save & Exit" at bounding box center [554, 267] width 28 height 10
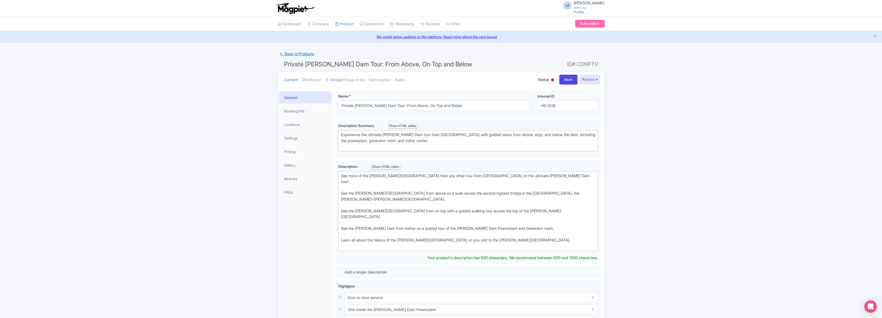
click at [299, 54] on link "← Back to Products" at bounding box center [297, 54] width 39 height 10
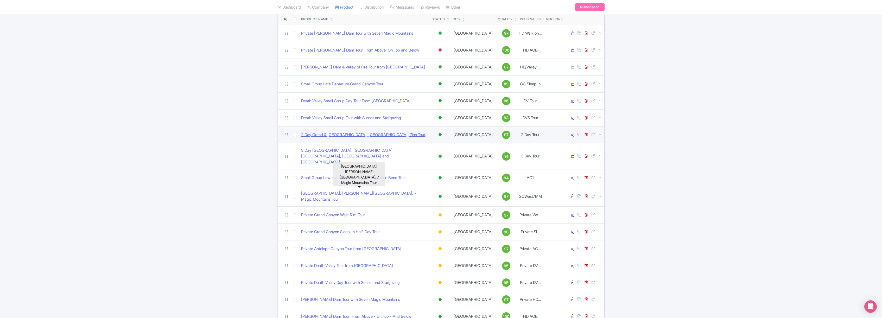
scroll to position [16, 0]
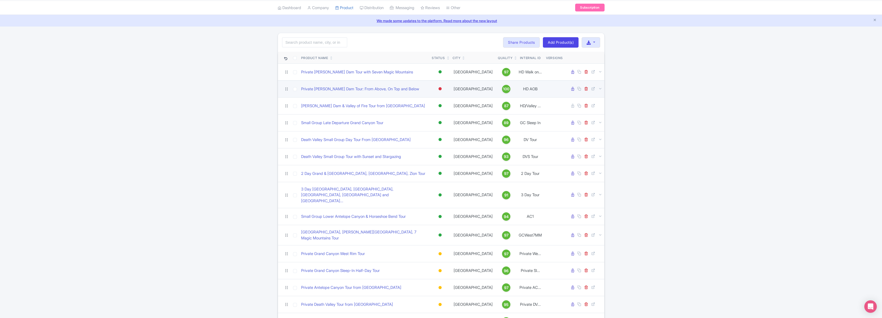
click at [440, 89] on div at bounding box center [440, 88] width 3 height 3
click at [427, 98] on div "Active" at bounding box center [427, 98] width 31 height 10
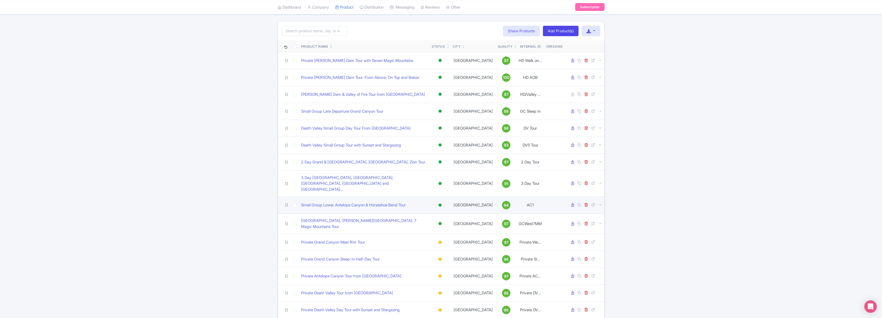
scroll to position [0, 0]
